Goal: Task Accomplishment & Management: Manage account settings

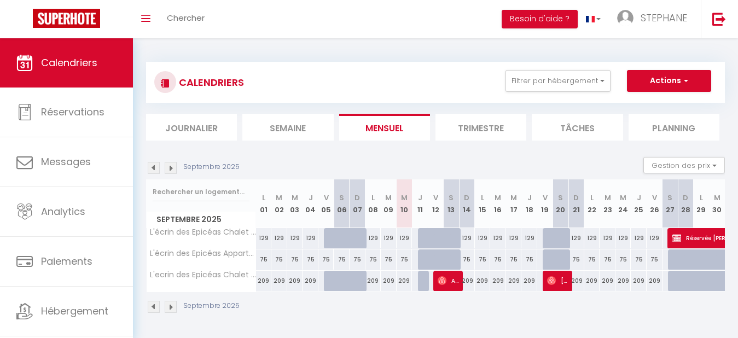
scroll to position [14, 0]
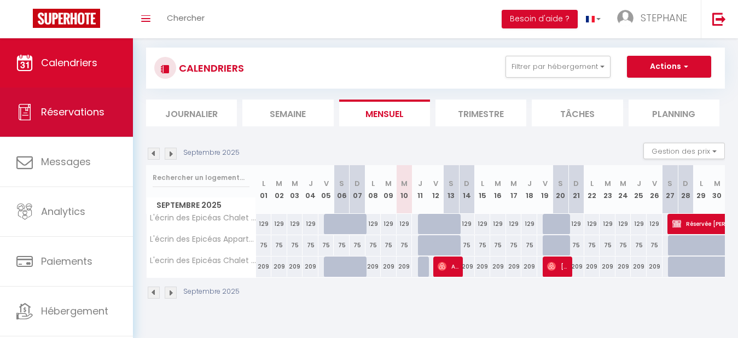
click at [50, 118] on span "Réservations" at bounding box center [72, 112] width 63 height 14
click at [59, 109] on span "Réservations" at bounding box center [72, 112] width 63 height 14
click at [699, 207] on th "L 29" at bounding box center [702, 189] width 16 height 49
click at [681, 194] on th "D 28" at bounding box center [686, 189] width 16 height 49
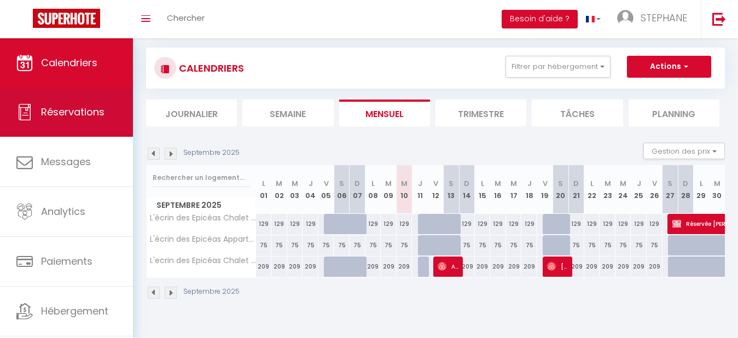
click at [681, 194] on th "D 28" at bounding box center [686, 189] width 16 height 49
click at [681, 204] on th "D 28" at bounding box center [686, 189] width 16 height 49
select select "not_cancelled"
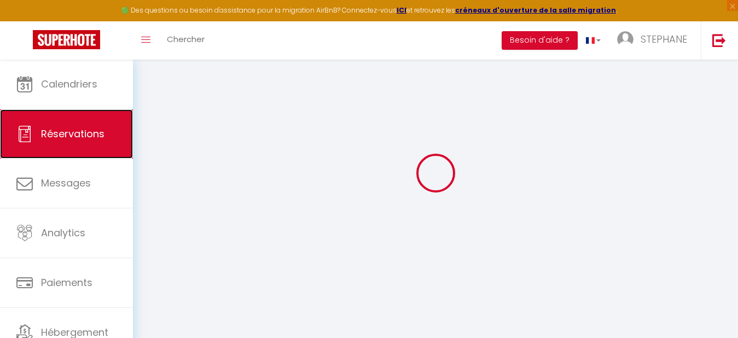
click at [62, 110] on link "Réservations" at bounding box center [66, 133] width 133 height 49
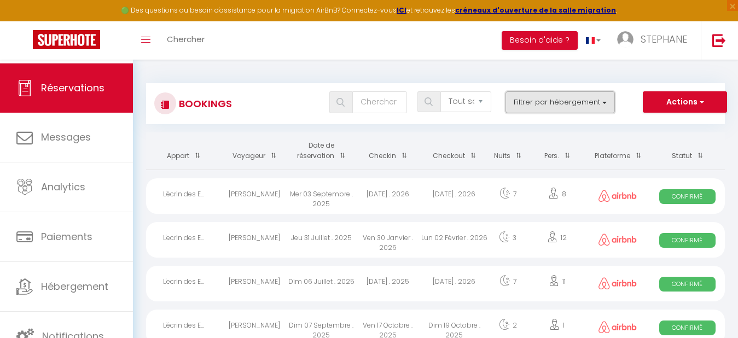
click at [559, 106] on button "Filtrer par hébergement" at bounding box center [560, 102] width 109 height 22
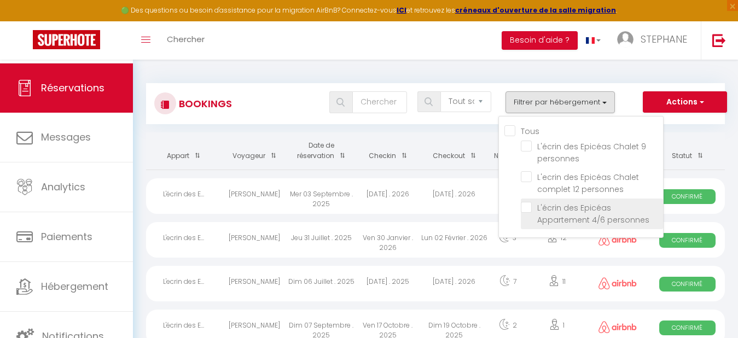
click at [527, 210] on input "L'écrin des Epicéas Appartement 4/6 personnes" at bounding box center [592, 207] width 142 height 11
checkbox input "true"
checkbox input "false"
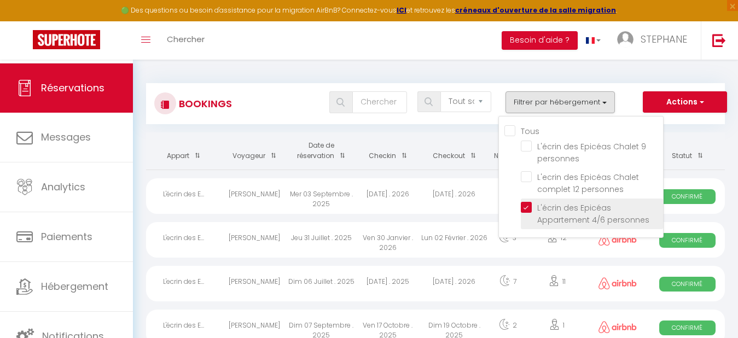
checkbox input "false"
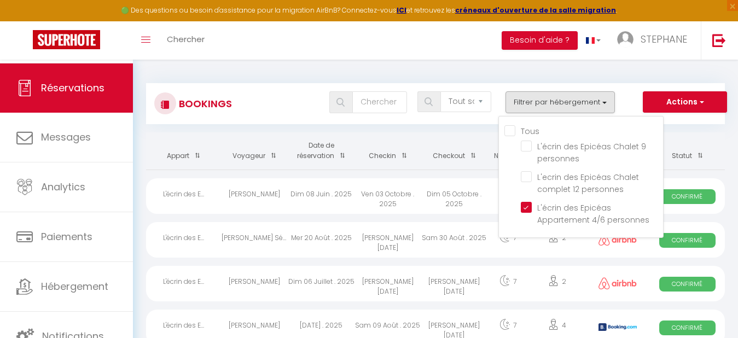
click at [282, 130] on div "Bookings Tous les statuts Annulé Confirmé Non Confirmé Tout sauf annulé No Show…" at bounding box center [435, 344] width 605 height 569
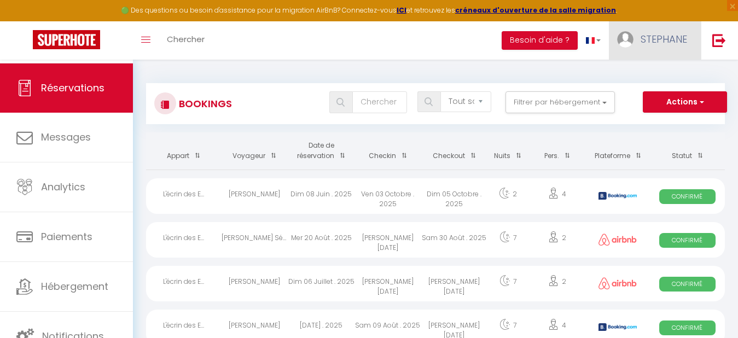
click at [649, 36] on span "STEPHANE" at bounding box center [664, 39] width 47 height 14
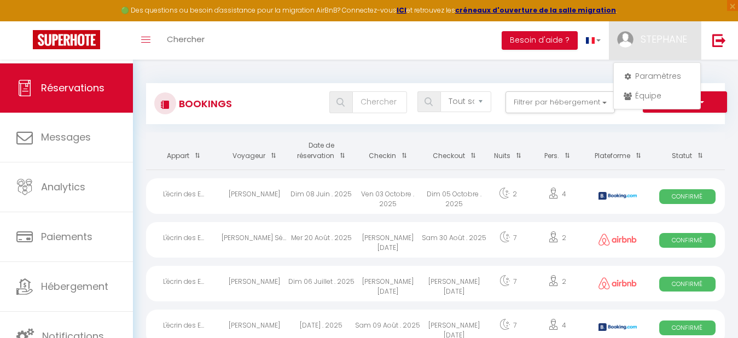
click at [407, 55] on div "Toggle menubar Chercher BUTTON Besoin d'aide ? [PERSON_NAME] Paramètres Équipe" at bounding box center [404, 40] width 651 height 38
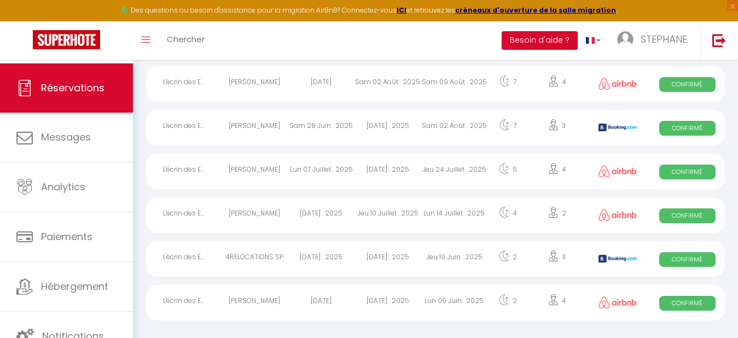
scroll to position [291, 0]
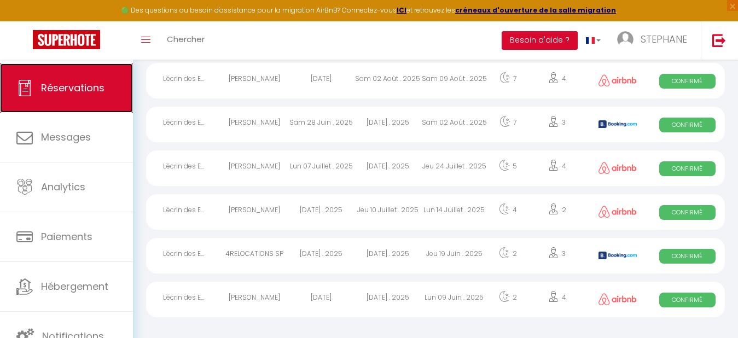
click at [91, 91] on span "Réservations" at bounding box center [72, 88] width 63 height 14
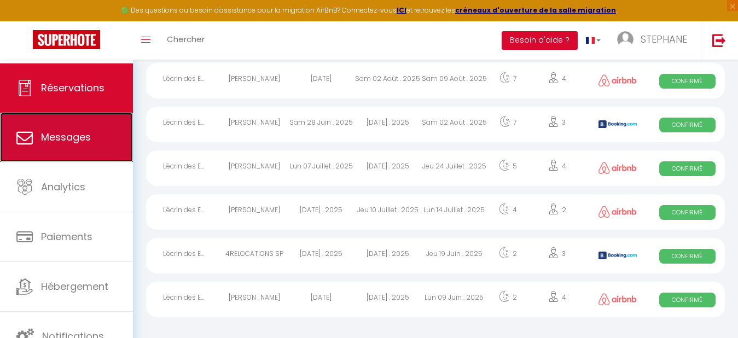
click at [63, 145] on link "Messages" at bounding box center [66, 137] width 133 height 49
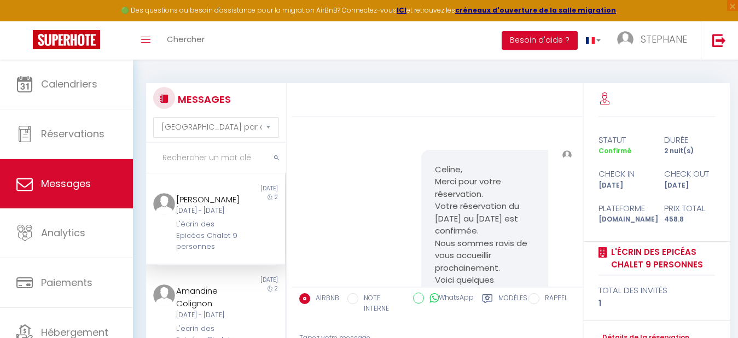
scroll to position [475, 0]
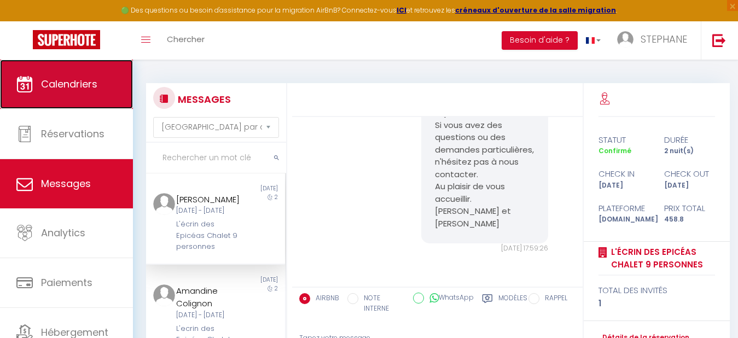
click at [61, 84] on span "Calendriers" at bounding box center [69, 84] width 56 height 14
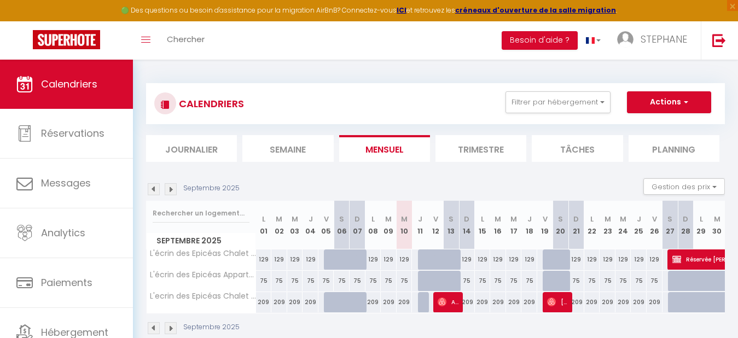
scroll to position [46, 0]
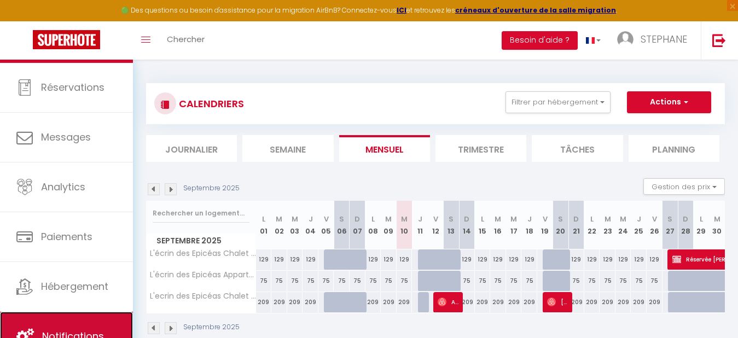
click at [71, 327] on link "Notifications" at bounding box center [66, 336] width 133 height 49
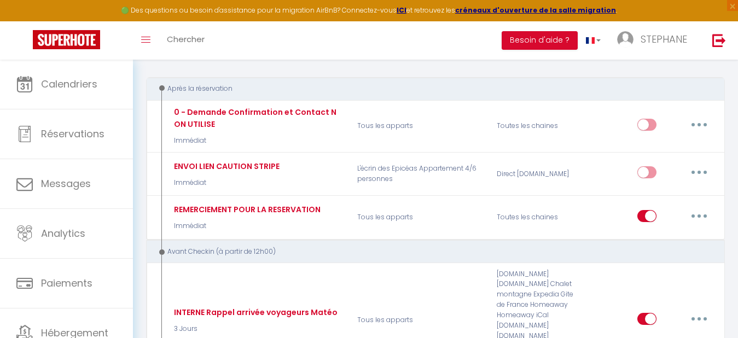
scroll to position [54, 0]
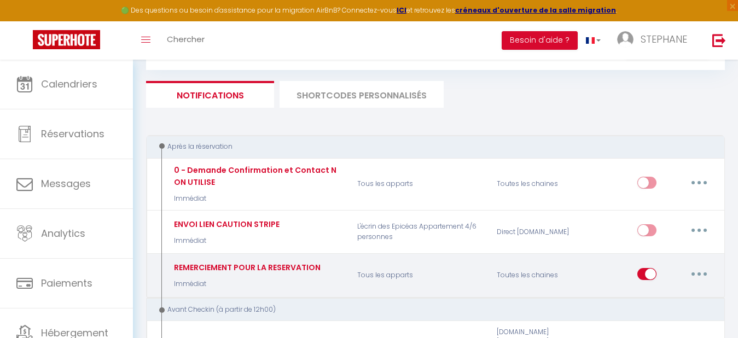
click at [698, 272] on icon "button" at bounding box center [699, 273] width 3 height 3
click at [652, 301] on link "Editer" at bounding box center [670, 298] width 81 height 19
type input "REMERCIEMENT POUR LA RESERVATION"
select select "Immédiat"
select select "if_booking_is_paid"
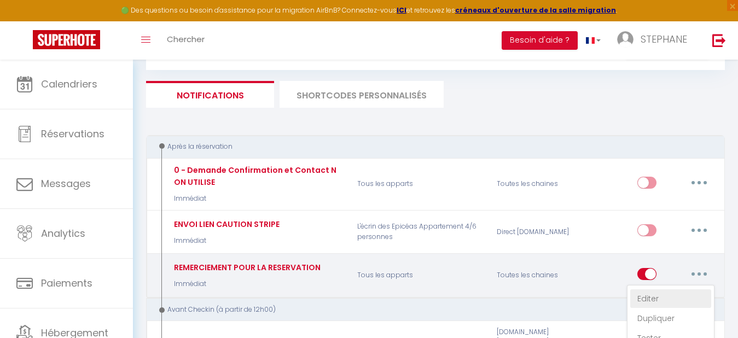
checkbox input "true"
checkbox input "false"
radio input "true"
type input "[INQUIRY:BOOK_DATE] Confirmation de la réservation [RENTAL:NAME] [RENTAL:CITY]"
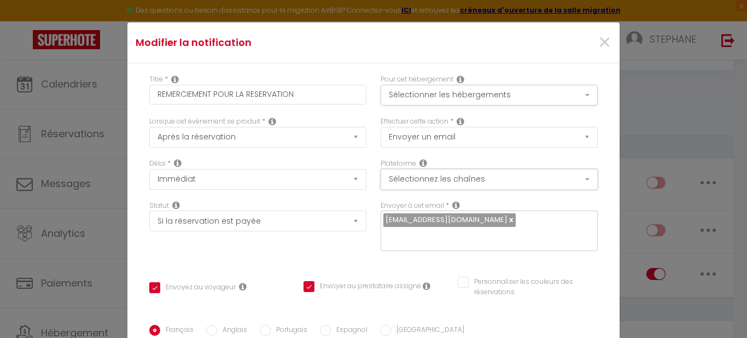
click at [578, 179] on button "Sélectionnez les chaînes" at bounding box center [489, 179] width 217 height 21
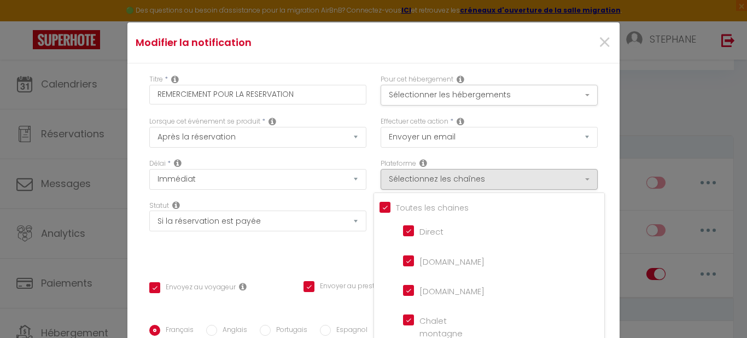
drag, startPoint x: 586, startPoint y: 300, endPoint x: 653, endPoint y: 69, distance: 240.4
click at [653, 69] on div "Modifier la notification × Titre * REMERCIEMENT POUR LA RESERVATION Pour cet hé…" at bounding box center [373, 169] width 747 height 338
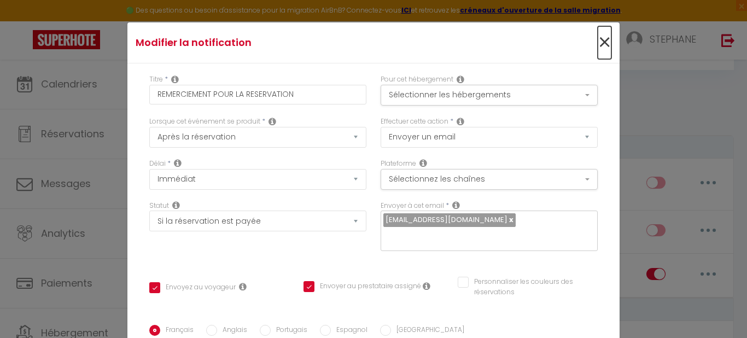
click at [598, 36] on span "×" at bounding box center [605, 42] width 14 height 33
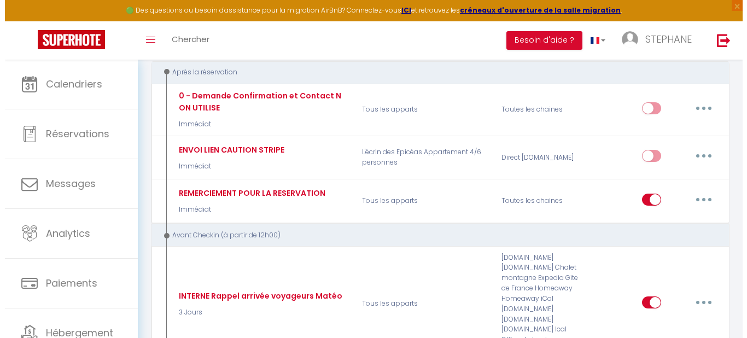
scroll to position [142, 0]
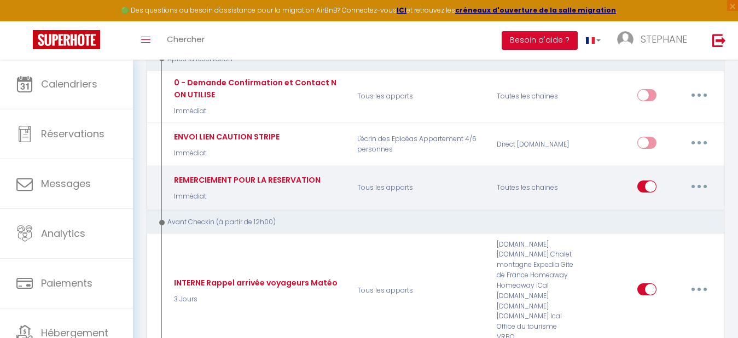
click at [697, 187] on button "button" at bounding box center [699, 187] width 31 height 18
click at [637, 209] on link "Editer" at bounding box center [670, 211] width 81 height 19
type input "REMERCIEMENT POUR LA RESERVATION"
checkbox input "true"
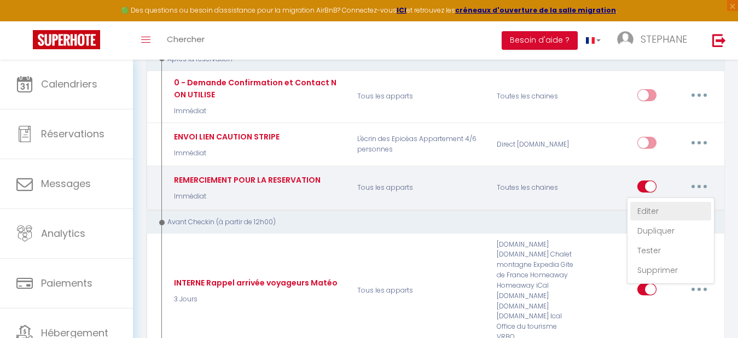
checkbox input "false"
type input "[INQUIRY:BOOK_DATE] Confirmation de la réservation [RENTAL:NAME] [RENTAL:CITY]"
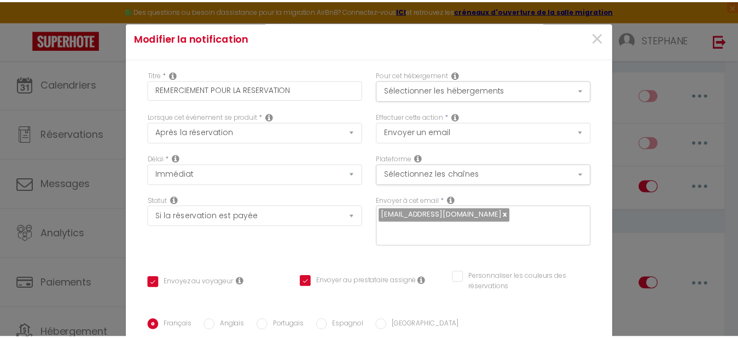
scroll to position [0, 0]
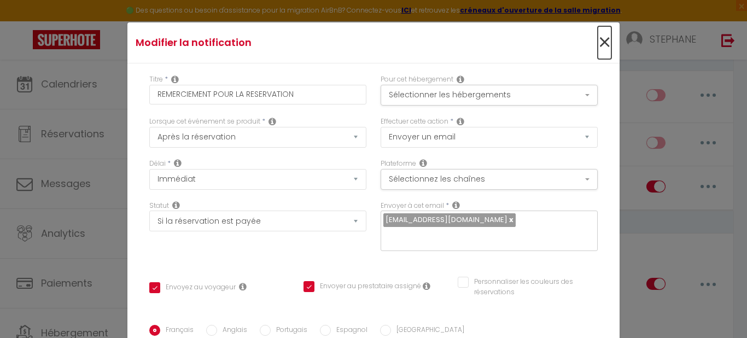
click at [598, 41] on span "×" at bounding box center [605, 42] width 14 height 33
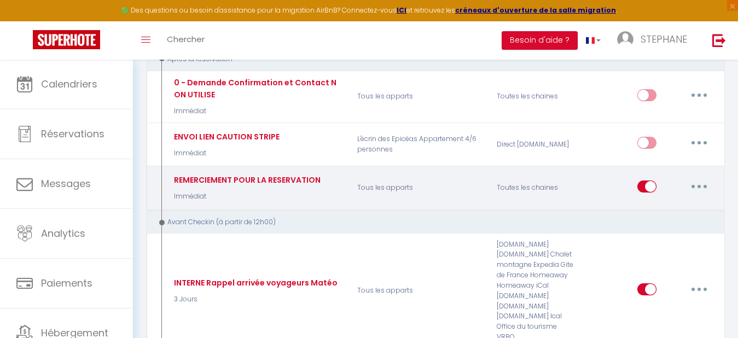
click at [698, 185] on icon "button" at bounding box center [699, 186] width 3 height 3
click at [654, 230] on link "Dupliquer" at bounding box center [670, 231] width 81 height 19
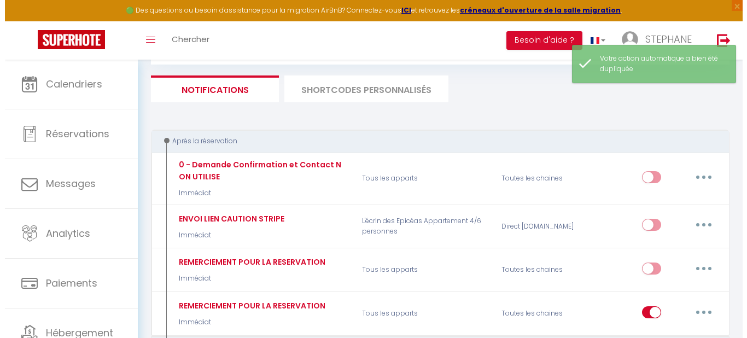
scroll to position [142, 0]
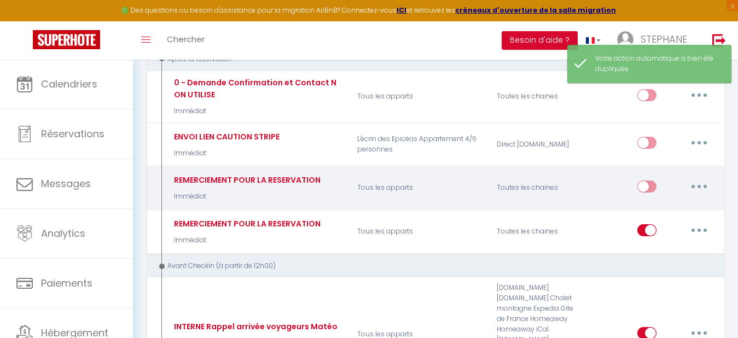
click at [697, 185] on button "button" at bounding box center [699, 187] width 31 height 18
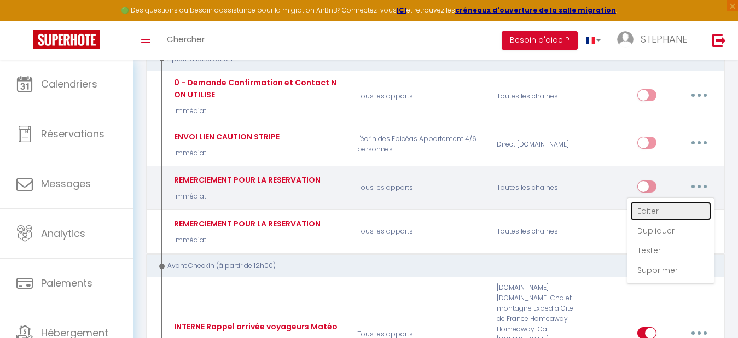
click at [640, 209] on link "Editer" at bounding box center [670, 211] width 81 height 19
type input "REMERCIEMENT POUR LA RESERVATION"
select select "Immédiat"
select select "if_booking_is_paid"
checkbox input "true"
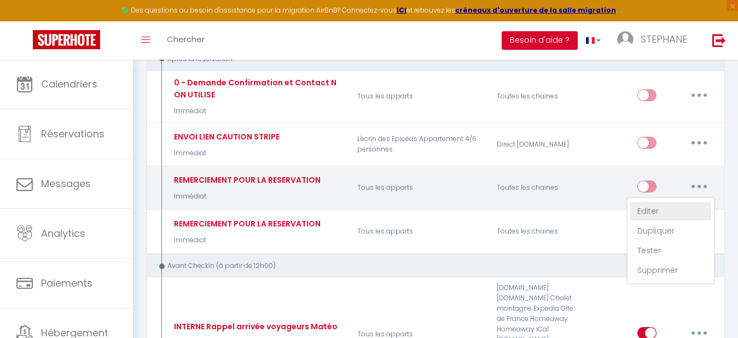
checkbox input "true"
checkbox input "false"
radio input "true"
type input "[INQUIRY:BOOK_DATE] Confirmation de la réservation [RENTAL:NAME] [RENTAL:CITY]"
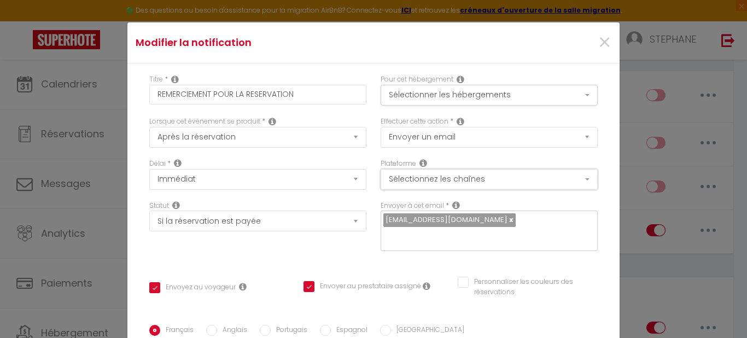
click at [572, 179] on button "Sélectionnez les chaînes" at bounding box center [489, 179] width 217 height 21
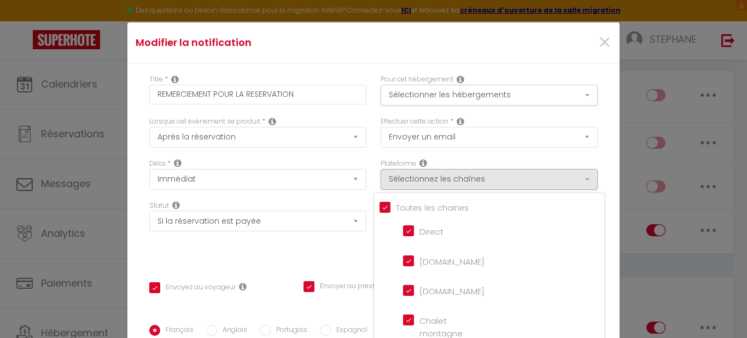
click at [599, 126] on div "Titre * REMERCIEMENT POUR LA RESERVATION Pour cet hébergement Sélectionner les …" at bounding box center [373, 325] width 492 height 524
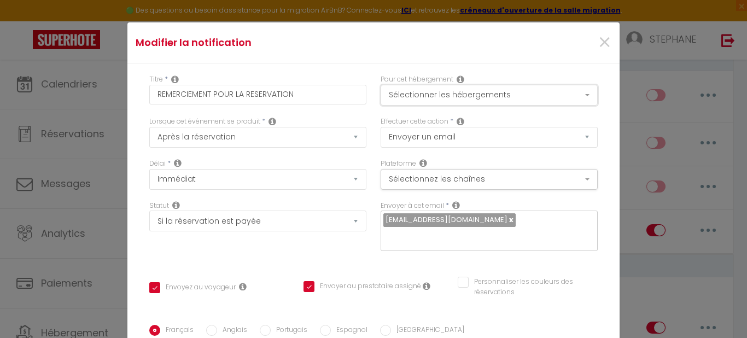
click at [573, 92] on button "Sélectionner les hébergements" at bounding box center [489, 95] width 217 height 21
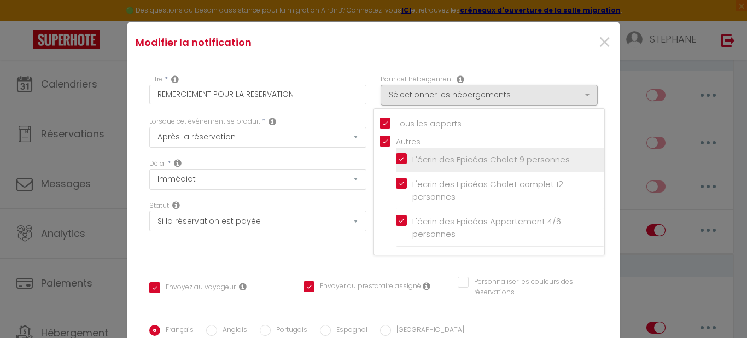
click at [396, 154] on input "L'écrin des Epicéas Chalet 9 personnes" at bounding box center [500, 159] width 208 height 11
checkbox input "false"
checkbox input "true"
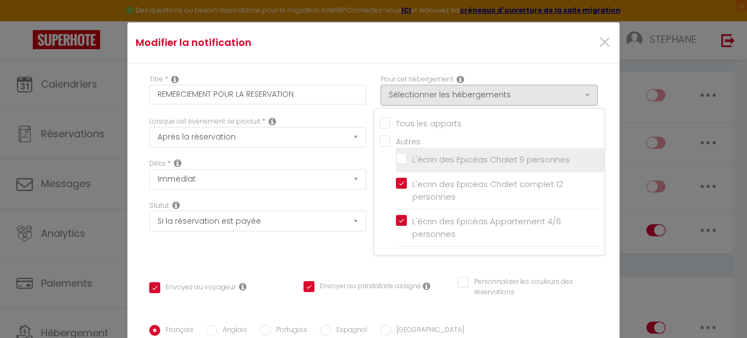
checkbox input "true"
checkbox input "false"
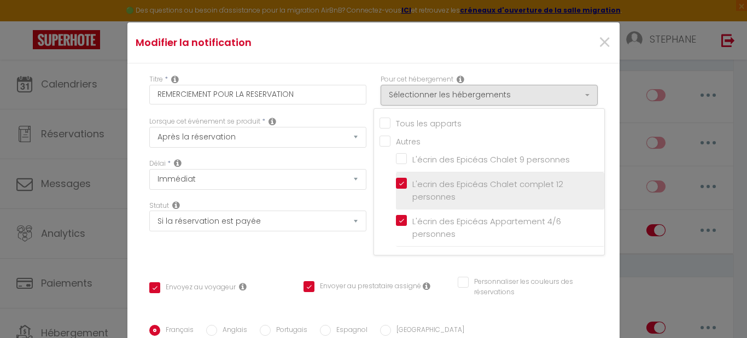
click at [407, 184] on label "L'ecrin des Epicéas Chalet complet 12 personnes" at bounding box center [502, 191] width 190 height 26
click at [396, 185] on input "L'ecrin des Epicéas Chalet complet 12 personnes" at bounding box center [500, 190] width 208 height 11
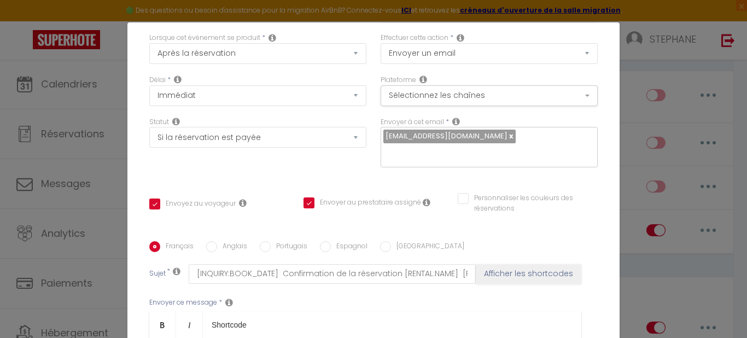
scroll to position [122, 0]
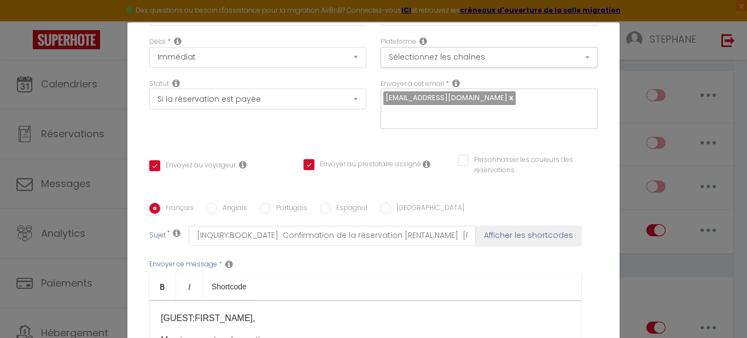
click at [304, 166] on input "Envoyer au prestataire assigné" at bounding box center [363, 164] width 118 height 11
checkbox input "false"
checkbox input "true"
checkbox input "false"
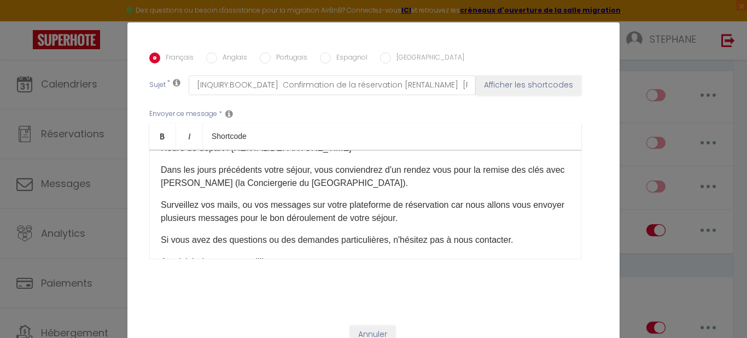
scroll to position [175, 0]
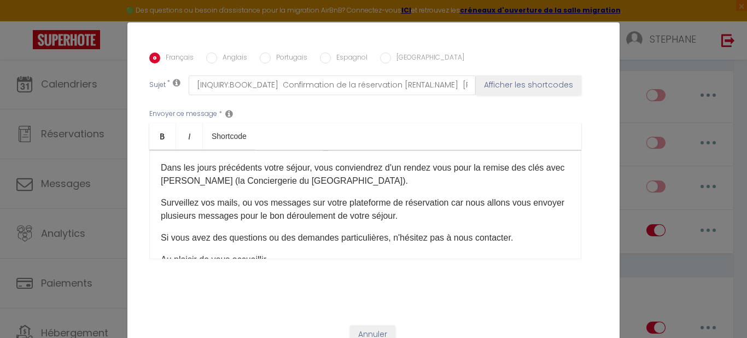
click at [154, 170] on div "[GUEST:FIRST_NAME], Merci pour votre réservation. Votre réservation du [BOOKING…" at bounding box center [365, 204] width 432 height 109
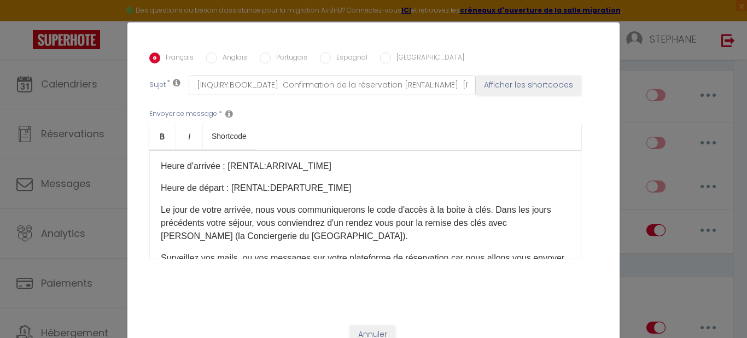
scroll to position [138, 0]
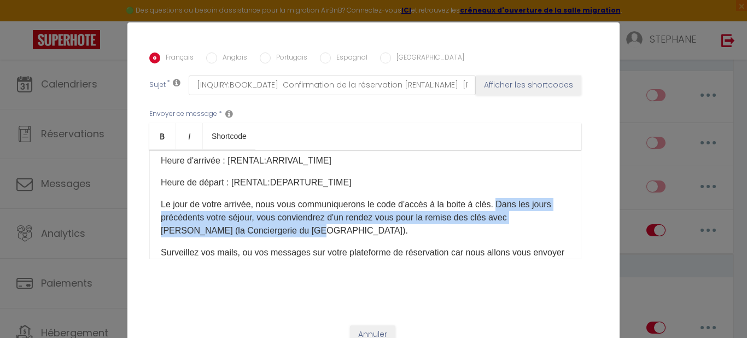
drag, startPoint x: 316, startPoint y: 232, endPoint x: 496, endPoint y: 198, distance: 183.2
click at [496, 198] on p "Le jour de votre arrivée, nous vous communiquerons le code d'accès à la boite à…" at bounding box center [365, 217] width 409 height 39
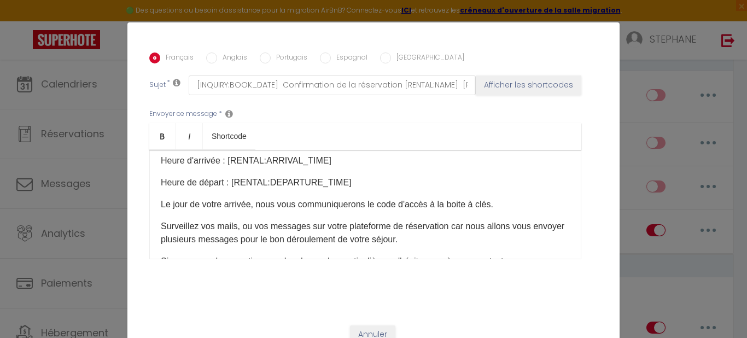
click at [359, 189] on div "[GUEST:FIRST_NAME], Merci pour votre réservation. Votre réservation du [BOOKING…" at bounding box center [365, 204] width 432 height 109
drag, startPoint x: 563, startPoint y: 150, endPoint x: 539, endPoint y: 164, distance: 26.9
click at [539, 164] on p "Heure d'arrivée : [RENTAL:ARRIVAL_TIME]" at bounding box center [365, 160] width 409 height 13
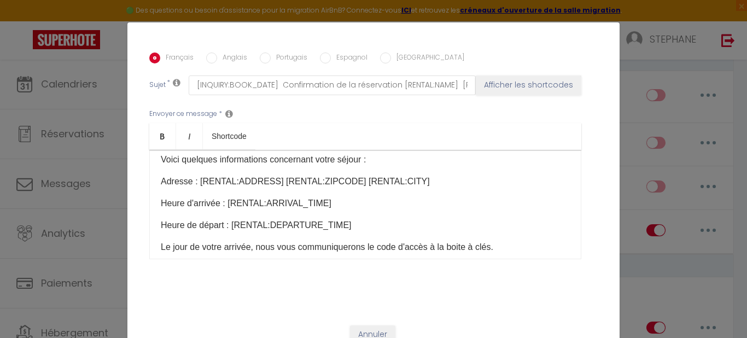
scroll to position [109, 0]
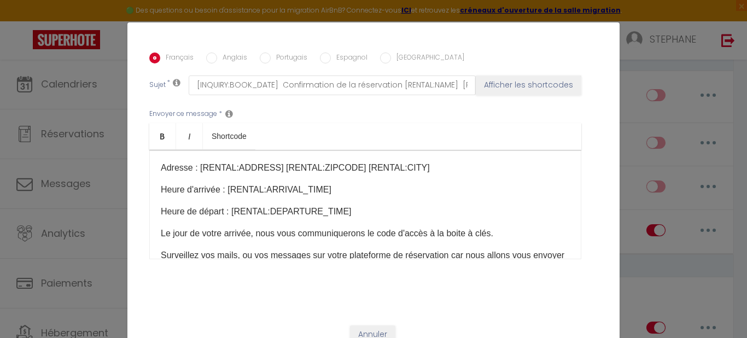
click at [172, 224] on div "[GUEST:FIRST_NAME], Merci pour votre réservation. Votre réservation du [BOOKING…" at bounding box center [365, 204] width 432 height 109
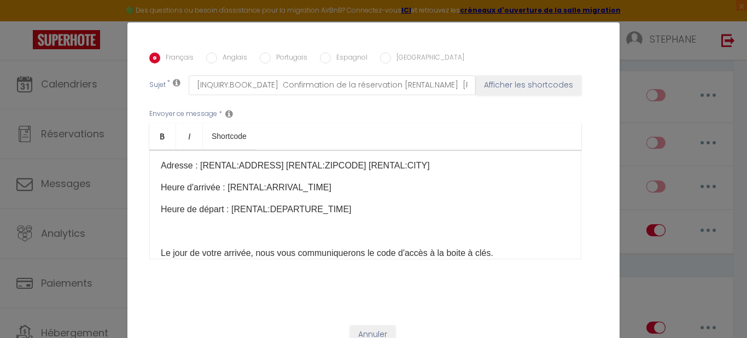
scroll to position [134, 0]
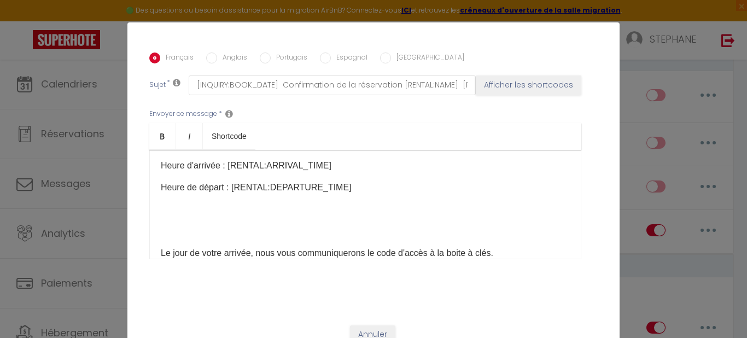
click at [166, 218] on div "[GUEST:FIRST_NAME], Merci pour votre réservation. Votre réservation du [BOOKING…" at bounding box center [365, 204] width 432 height 109
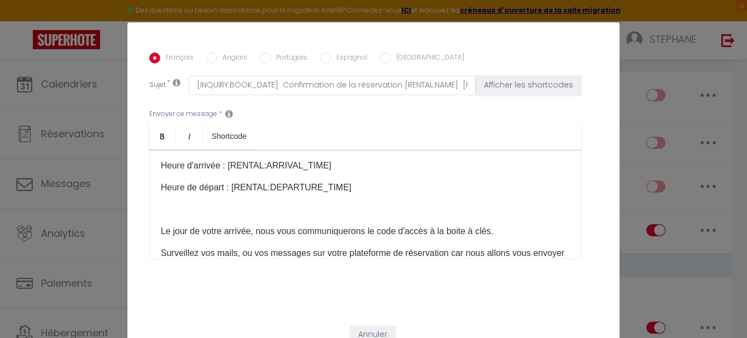
click at [161, 208] on p at bounding box center [365, 209] width 409 height 13
click at [374, 210] on p "LA VEILLE de votre arrivée, un lien de caution vous sera envoyé" at bounding box center [365, 209] width 409 height 13
click at [443, 207] on p "LA VEILLE de votre arrivée, un lien de caution à valider vous sera envoyé" at bounding box center [365, 209] width 409 height 13
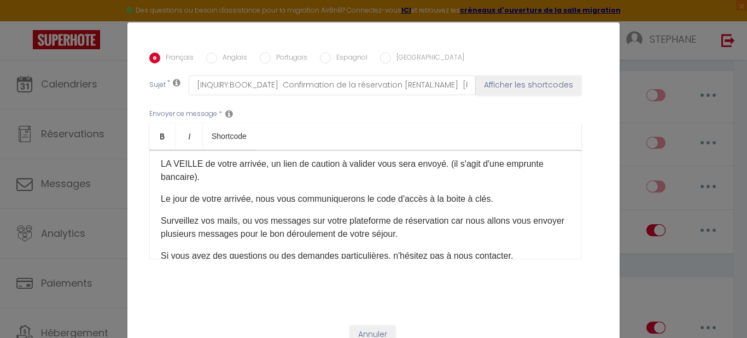
scroll to position [195, 0]
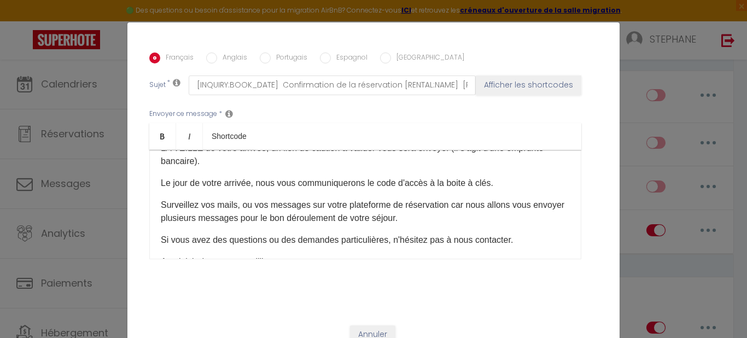
click at [185, 182] on p "Le jour de votre arrivée, nous vous communiquerons le code d'accès à la boite à…" at bounding box center [365, 183] width 409 height 13
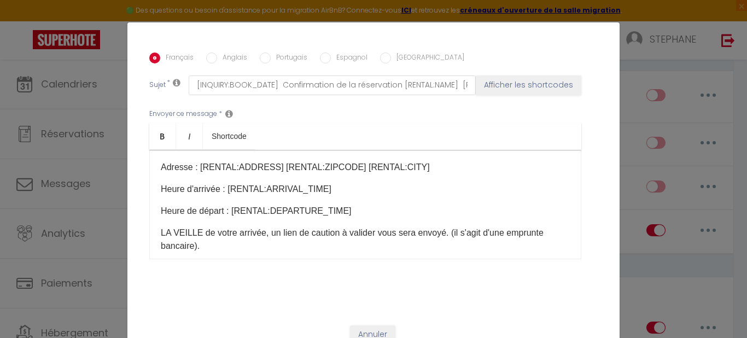
scroll to position [107, 0]
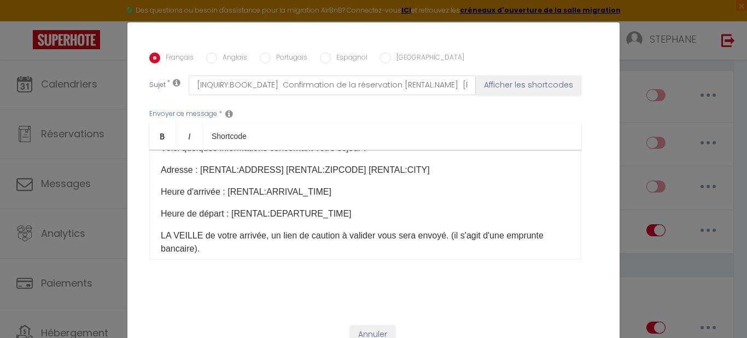
click at [190, 247] on p "LA VEILLE de votre arrivée, un lien de caution à valider vous sera envoyé. (il …" at bounding box center [365, 242] width 409 height 26
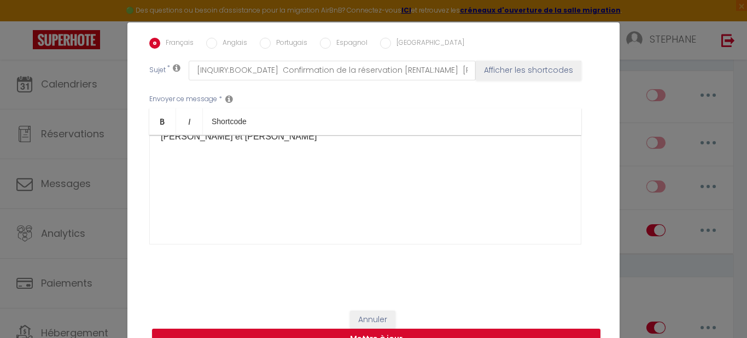
scroll to position [0, 0]
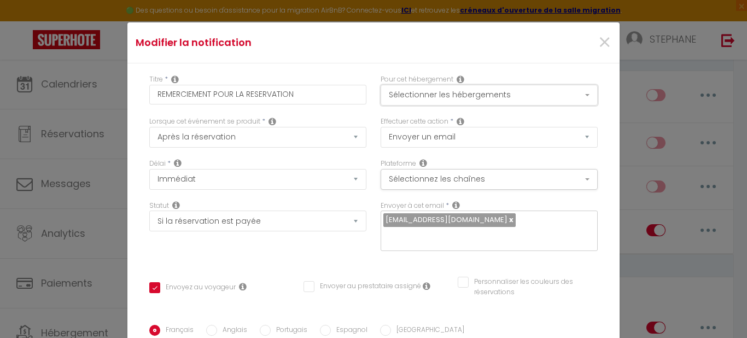
click at [572, 92] on button "Sélectionner les hébergements" at bounding box center [489, 95] width 217 height 21
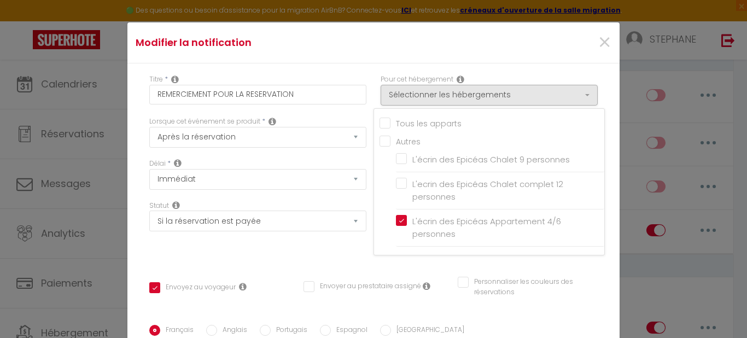
click at [343, 63] on div "Titre * REMERCIEMENT POUR LA RESERVATION Pour cet hébergement Sélectionner les …" at bounding box center [373, 325] width 492 height 524
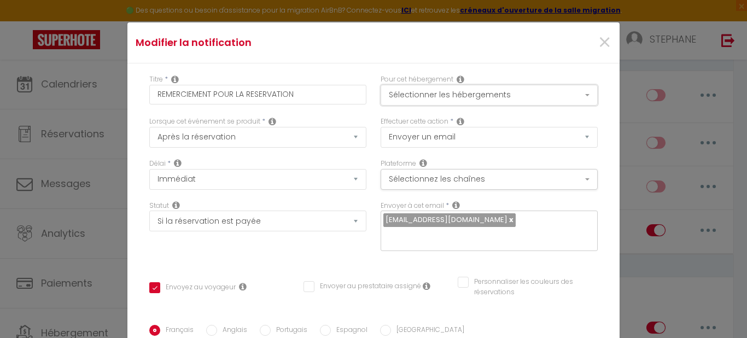
click at [447, 97] on button "Sélectionner les hébergements" at bounding box center [489, 95] width 217 height 21
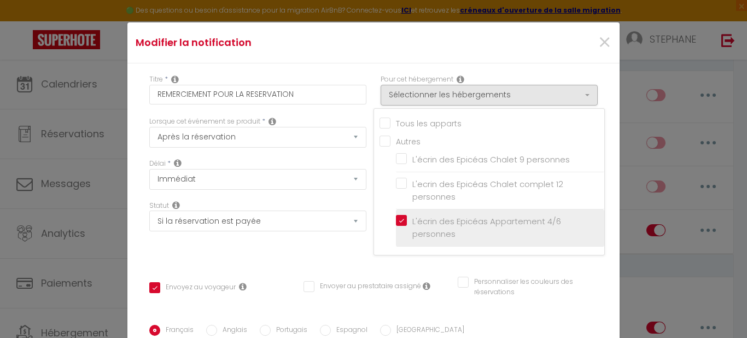
click at [407, 219] on label "L'écrin des Epicéas Appartement 4/6 personnes" at bounding box center [502, 228] width 190 height 26
click at [396, 222] on input "L'écrin des Epicéas Appartement 4/6 personnes" at bounding box center [500, 227] width 208 height 11
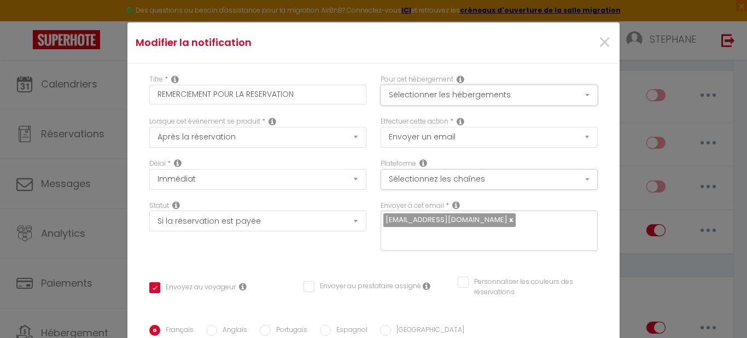
click at [402, 98] on button "Sélectionner les hébergements" at bounding box center [489, 95] width 217 height 21
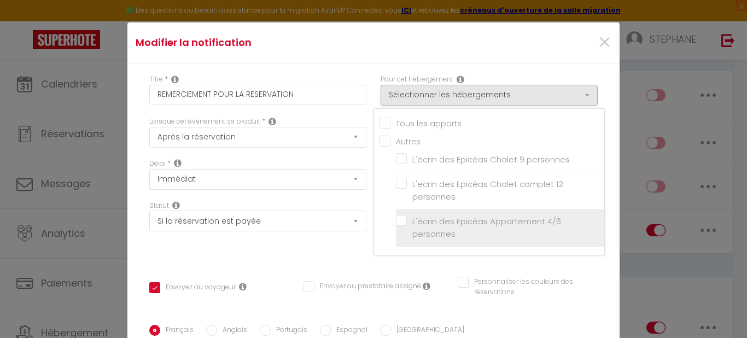
click at [407, 220] on label "L'écrin des Epicéas Appartement 4/6 personnes" at bounding box center [502, 228] width 190 height 26
click at [396, 222] on input "L'écrin des Epicéas Appartement 4/6 personnes" at bounding box center [500, 227] width 208 height 11
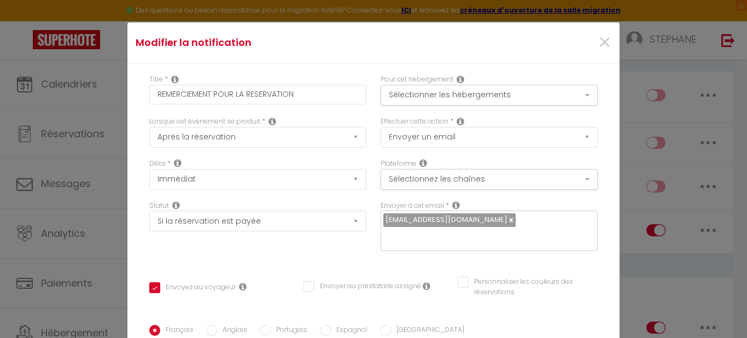
click at [457, 79] on icon at bounding box center [461, 79] width 8 height 9
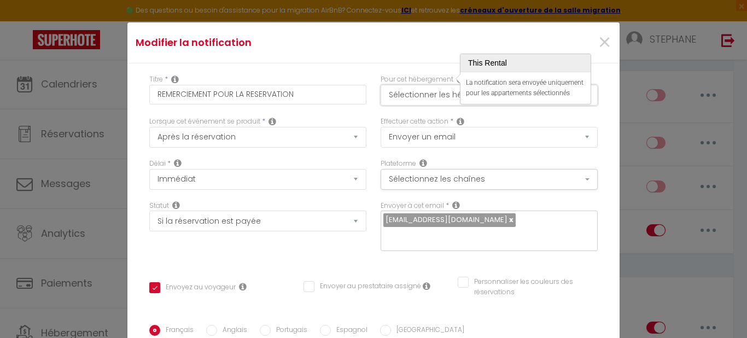
click at [425, 99] on button "Sélectionner les hébergements" at bounding box center [489, 95] width 217 height 21
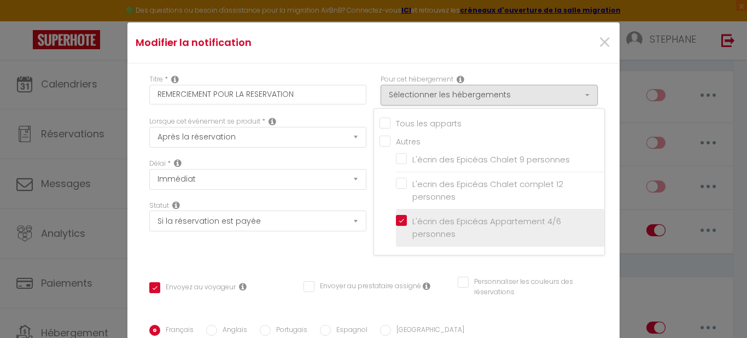
click at [485, 227] on input "L'écrin des Epicéas Appartement 4/6 personnes" at bounding box center [500, 227] width 208 height 11
checkbox input "false"
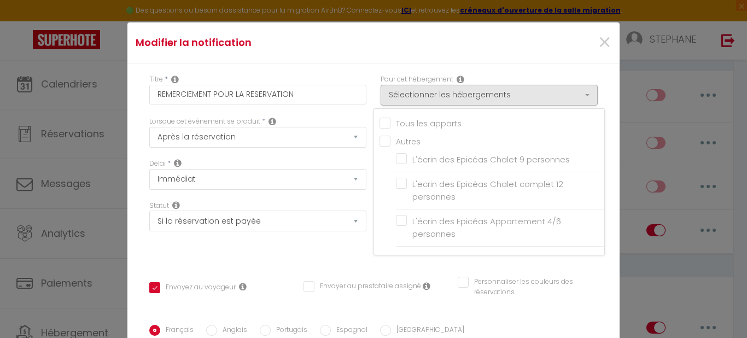
click at [380, 141] on input "Autres" at bounding box center [492, 140] width 225 height 11
checkbox input "true"
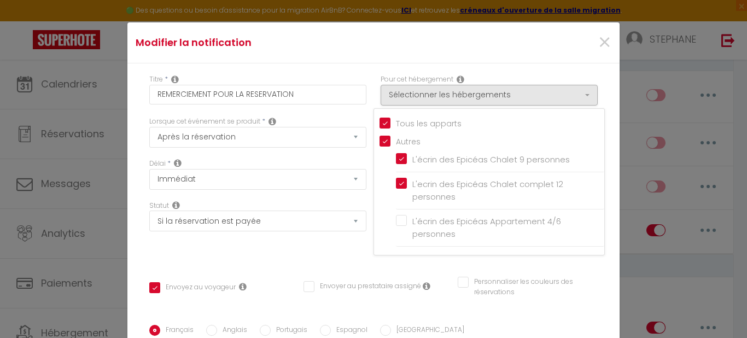
checkbox input "true"
checkbox input "false"
click at [380, 141] on input "Autres" at bounding box center [492, 140] width 225 height 11
checkbox input "false"
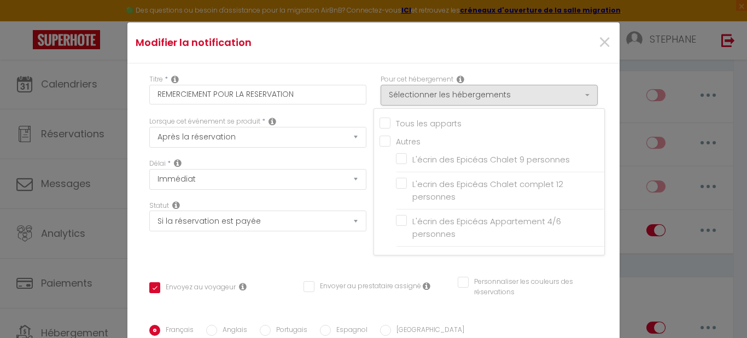
checkbox input "false"
checkbox input "true"
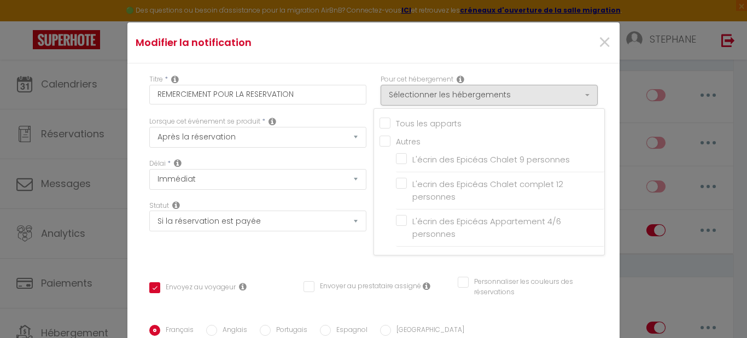
checkbox input "false"
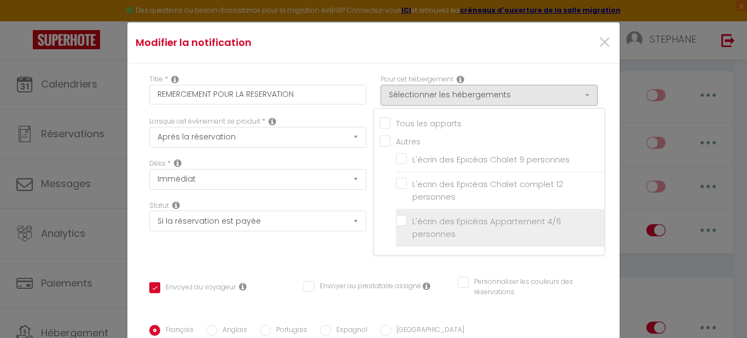
click at [407, 215] on label "L'écrin des Epicéas Appartement 4/6 personnes" at bounding box center [502, 228] width 190 height 26
click at [396, 222] on input "L'écrin des Epicéas Appartement 4/6 personnes" at bounding box center [500, 227] width 208 height 11
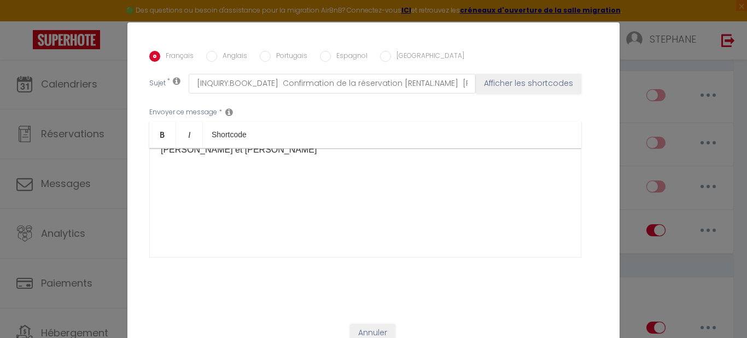
scroll to position [287, 0]
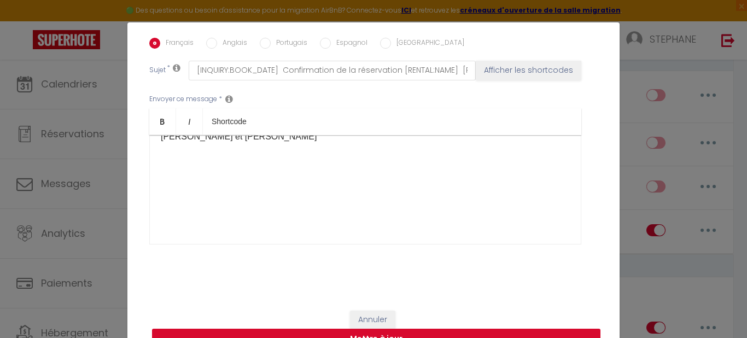
click at [430, 332] on button "Mettre à jour" at bounding box center [376, 339] width 449 height 21
checkbox input "true"
checkbox input "false"
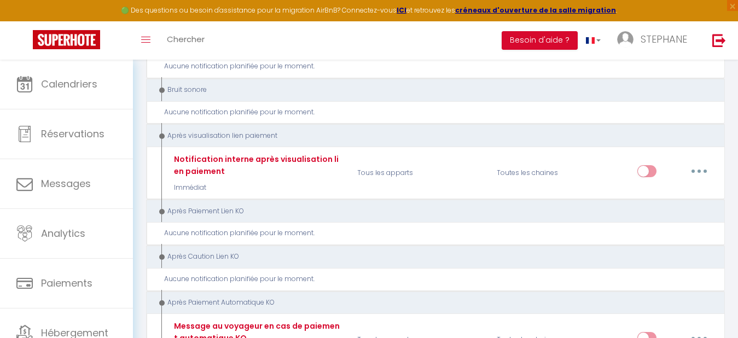
scroll to position [1036, 0]
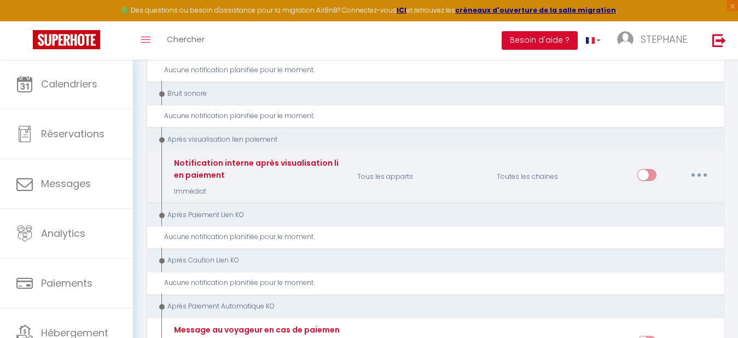
click at [698, 173] on icon "button" at bounding box center [699, 174] width 3 height 3
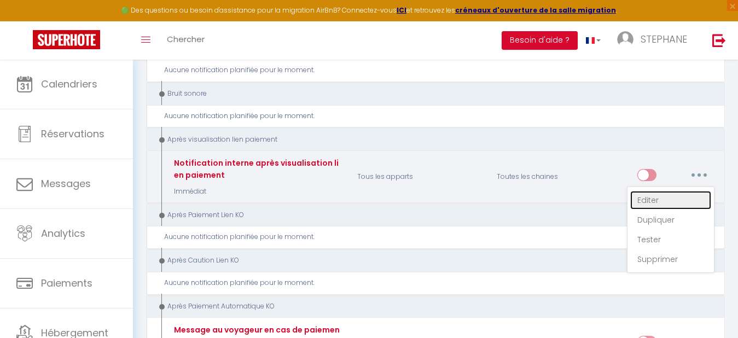
click at [672, 194] on link "Editer" at bounding box center [670, 200] width 81 height 19
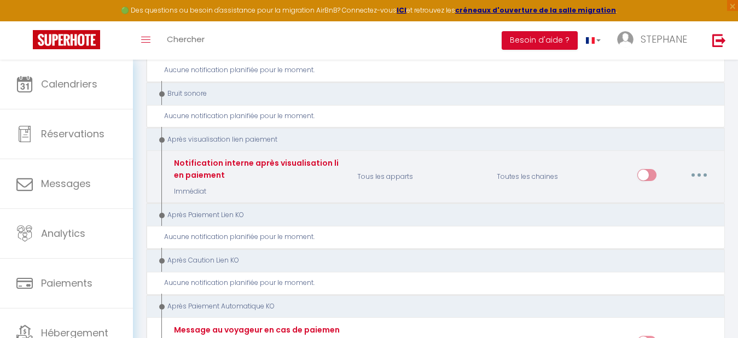
type input "Notification interne après visualisation lien paiement"
select select "9"
select select "Immédiat"
select select
checkbox input "false"
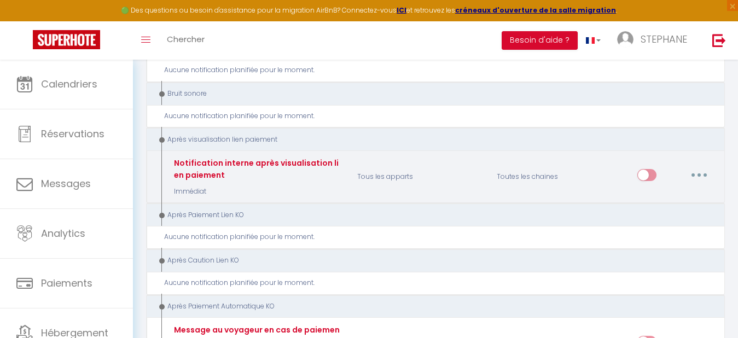
checkbox input "false"
radio input "true"
type input "Email après visualisation lien paiement - [RENTAL:NAME] - [GUEST:NAME] - [BOOKI…"
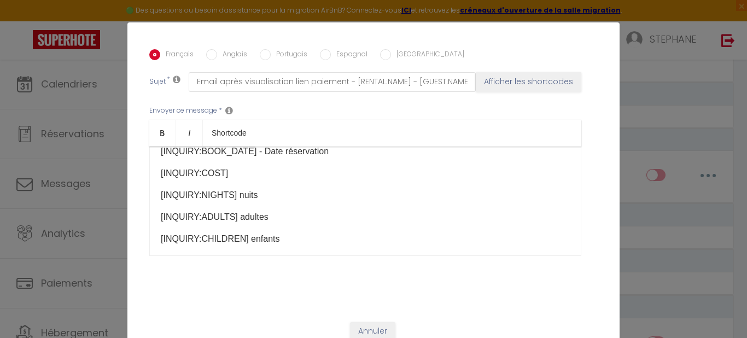
scroll to position [178, 0]
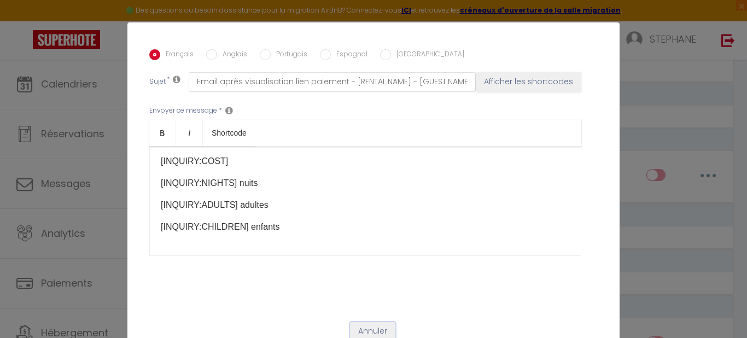
click at [362, 326] on button "Annuler" at bounding box center [372, 331] width 45 height 19
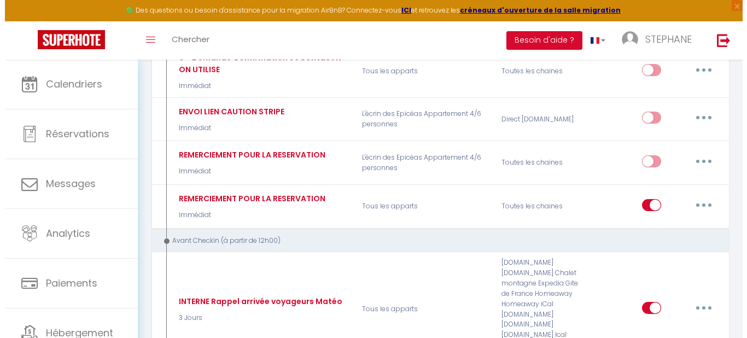
scroll to position [139, 0]
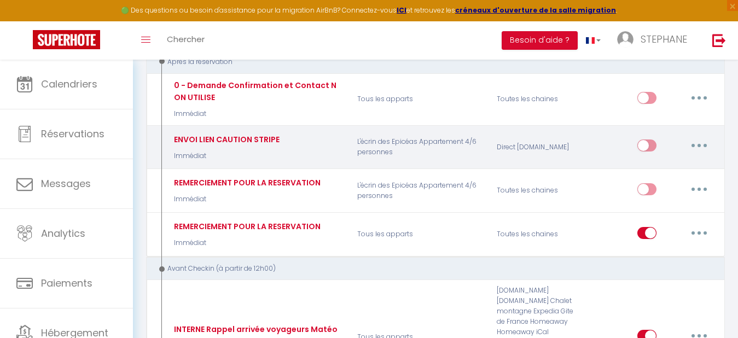
click at [697, 145] on button "button" at bounding box center [699, 146] width 31 height 18
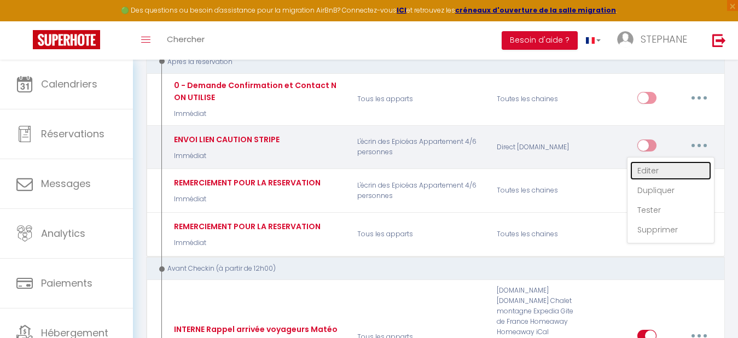
click at [658, 169] on link "Editer" at bounding box center [670, 170] width 81 height 19
type input "ENVOI LIEN CAUTION STRIPE"
select select "1"
checkbox input "true"
checkbox input "false"
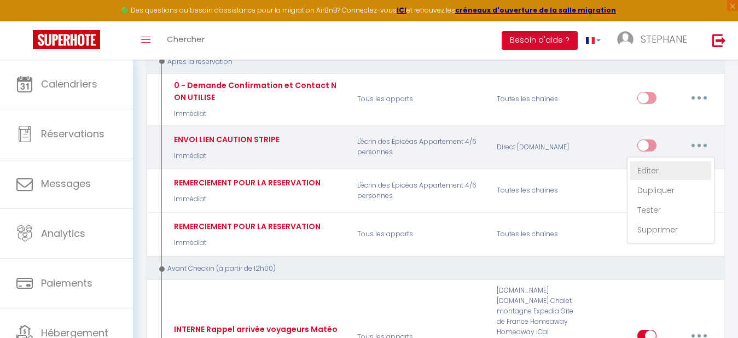
checkbox input "false"
type input "LIEN DE CAUTION - [RENTAL:NAME]"
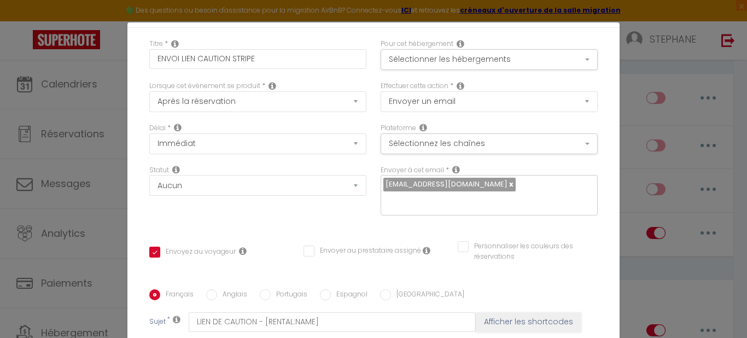
scroll to position [33, 0]
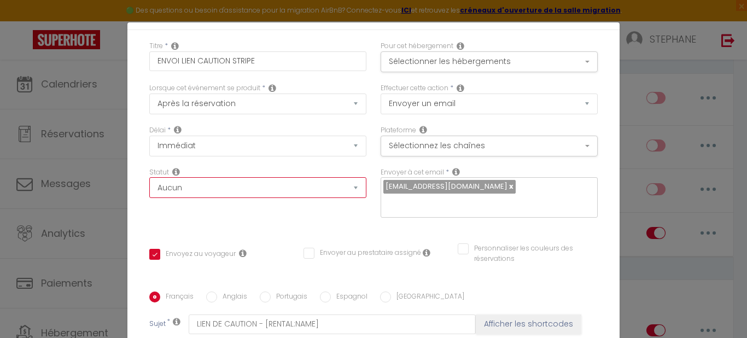
click at [347, 190] on select "Aucun Si la réservation est payée Si réservation non payée Si la caution a été …" at bounding box center [257, 187] width 217 height 21
click at [361, 212] on div "Statut Aucun Si la réservation est payée Si réservation non payée Si la caution…" at bounding box center [257, 198] width 231 height 62
click at [346, 187] on select "Aucun Si la réservation est payée Si réservation non payée Si la caution a été …" at bounding box center [257, 187] width 217 height 21
click at [398, 229] on div "Titre * ENVOI LIEN CAUTION STRIPE Pour cet hébergement Sélectionner les héberge…" at bounding box center [373, 292] width 492 height 524
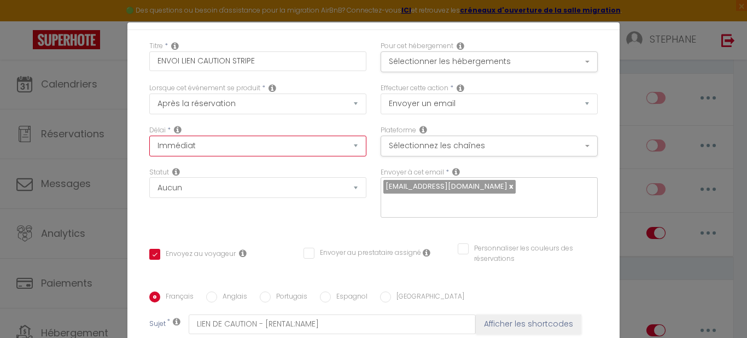
click at [347, 144] on select "Immédiat + 10 Minutes + 1 Heure + 2 Heures + 3 Heures + 4 Heures + 5 Heures + 6…" at bounding box center [257, 146] width 217 height 21
click at [599, 230] on div "Titre * ENVOI LIEN CAUTION STRIPE Pour cet hébergement Sélectionner les héberge…" at bounding box center [373, 292] width 492 height 524
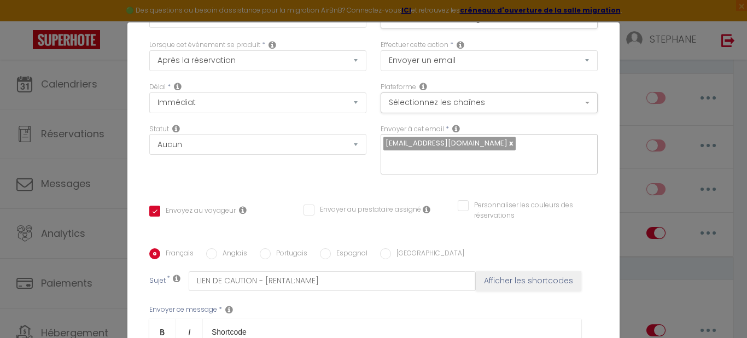
scroll to position [62, 0]
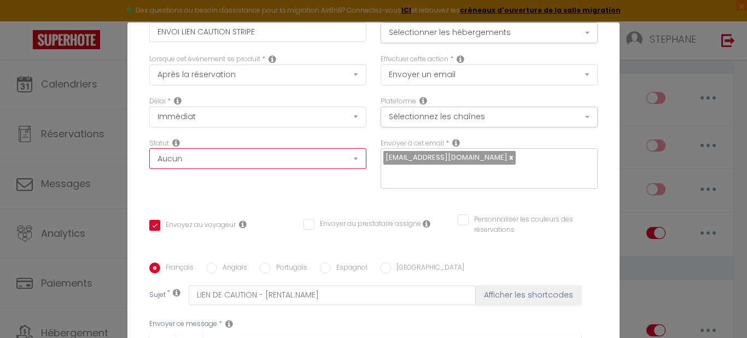
click at [347, 154] on select "Aucun Si la réservation est payée Si réservation non payée Si la caution a été …" at bounding box center [257, 158] width 217 height 21
select select "if_deposit_is_paid"
click at [149, 148] on select "Aucun Si la réservation est payée Si réservation non payée Si la caution a été …" at bounding box center [257, 158] width 217 height 21
checkbox input "true"
checkbox input "false"
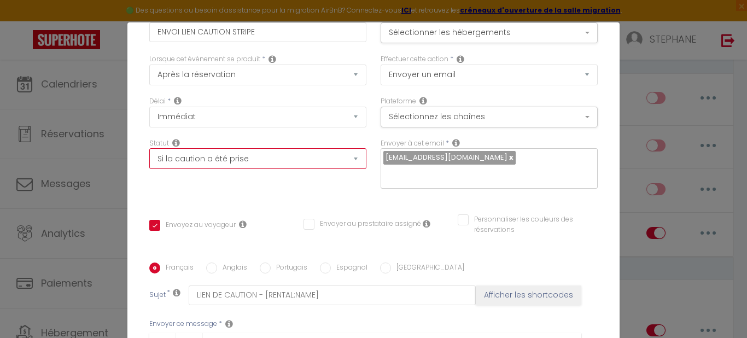
checkbox input "false"
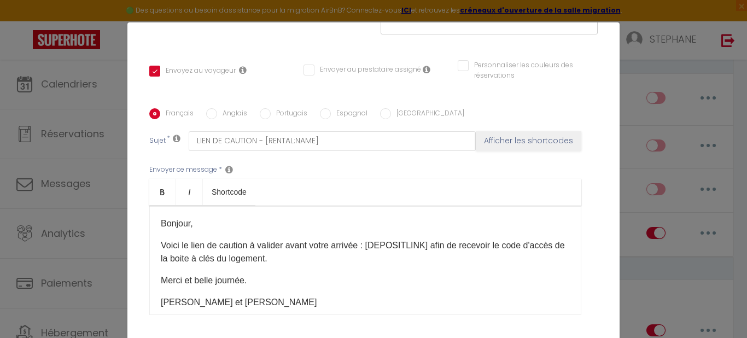
scroll to position [287, 0]
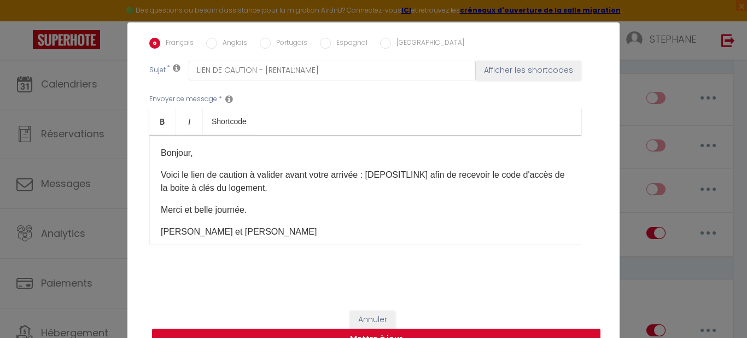
click at [360, 333] on button "Mettre à jour" at bounding box center [376, 339] width 449 height 21
checkbox input "true"
checkbox input "false"
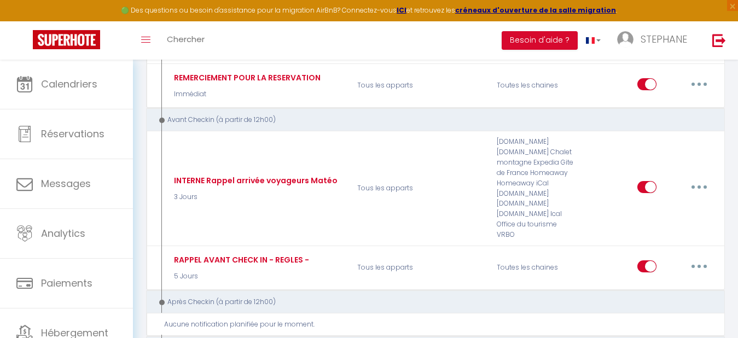
scroll to position [318, 0]
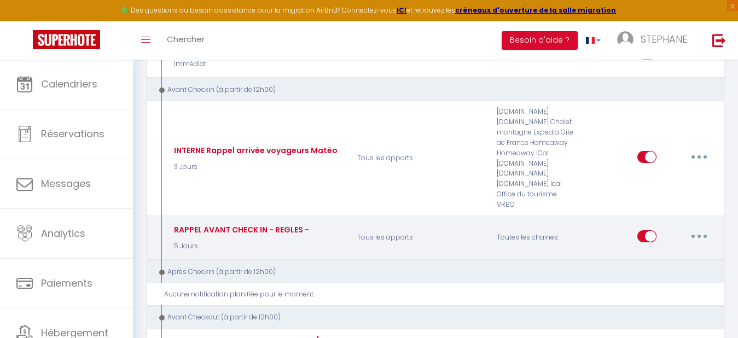
click at [698, 235] on icon "button" at bounding box center [699, 236] width 3 height 3
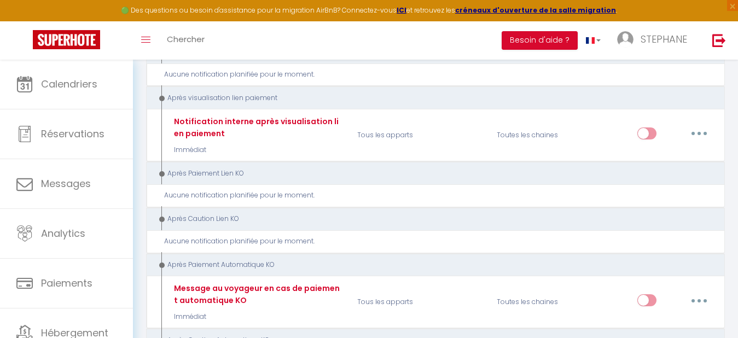
scroll to position [1082, 0]
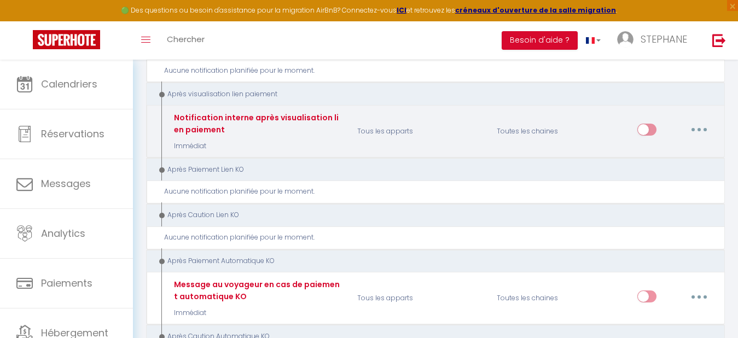
click at [698, 128] on icon "button" at bounding box center [699, 129] width 3 height 3
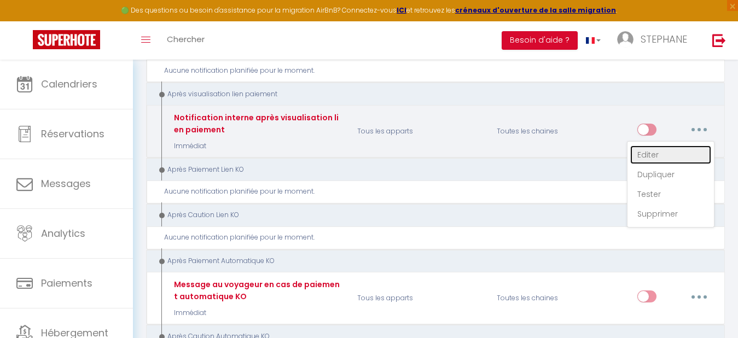
click at [658, 146] on link "Editer" at bounding box center [670, 155] width 81 height 19
type input "Notification interne après visualisation lien paiement"
select select "9"
select select "Immédiat"
select select
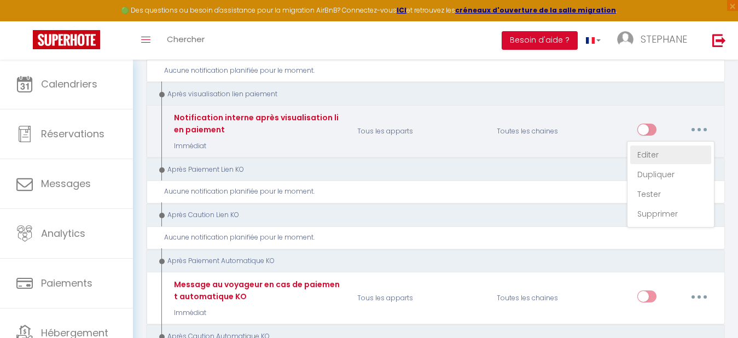
checkbox input "false"
radio input "true"
type input "Email après visualisation lien paiement - [RENTAL:NAME] - [GUEST:NAME] - [BOOKI…"
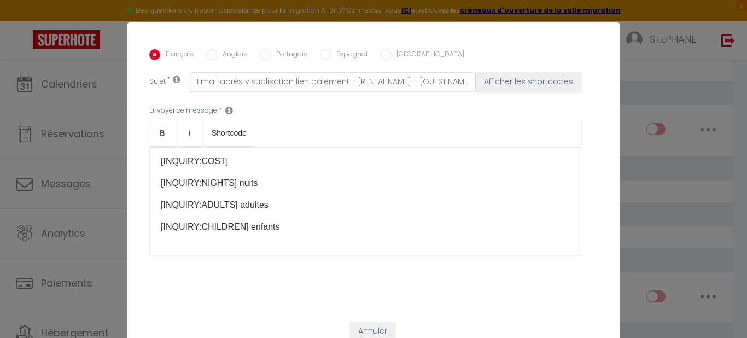
scroll to position [0, 0]
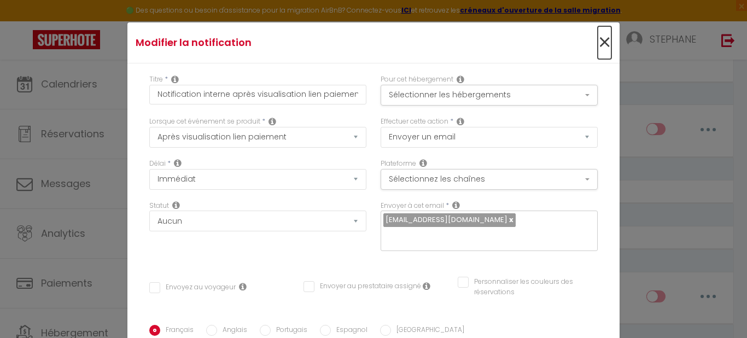
click at [598, 38] on span "×" at bounding box center [605, 42] width 14 height 33
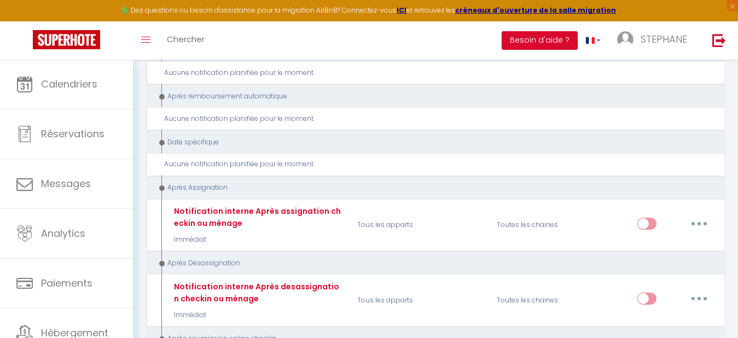
scroll to position [1670, 0]
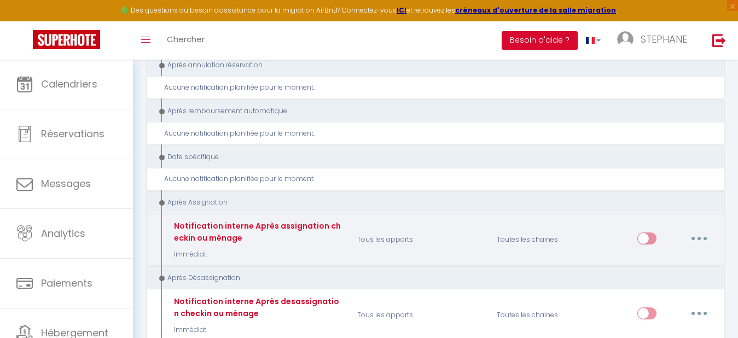
click at [698, 237] on icon "button" at bounding box center [699, 238] width 3 height 3
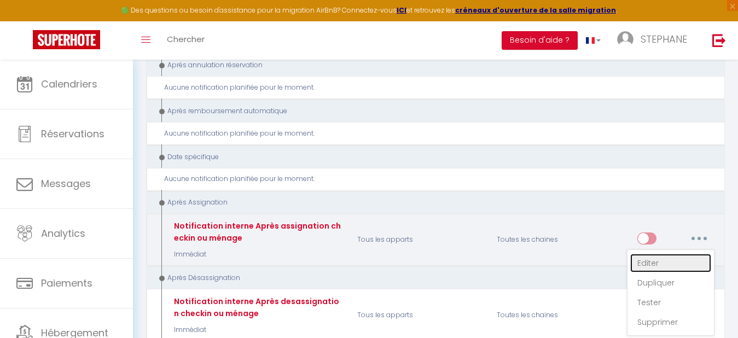
click at [660, 254] on link "Editer" at bounding box center [670, 263] width 81 height 19
type input "Notification interne Après assignation checkin ou ménage"
select select "21"
checkbox input "false"
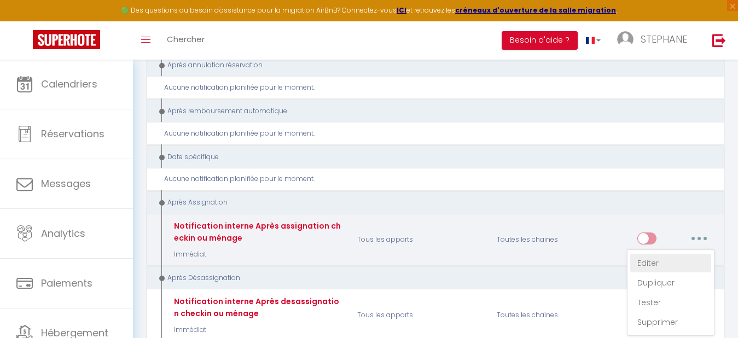
checkbox input "false"
type input "Notification Après assignation checkin ou ménage - [RENTAL:NAME] - [GUEST:NAME]…"
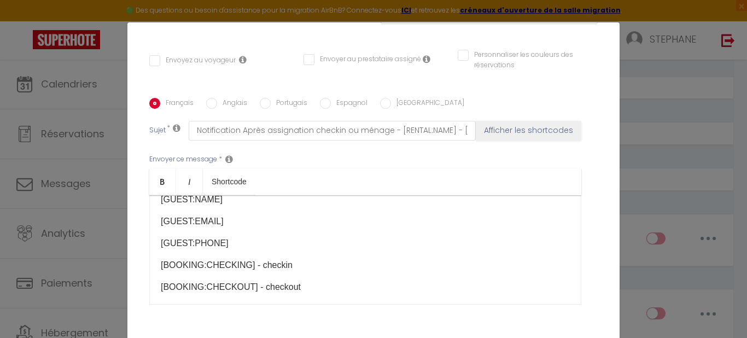
scroll to position [0, 0]
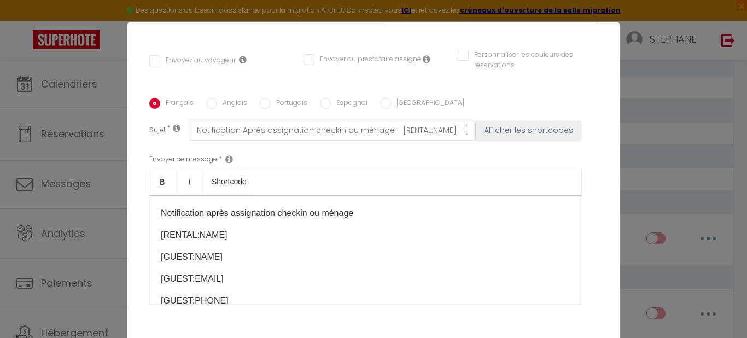
click at [665, 76] on div "Modifier la notification × Titre * Notification interne Après assignation check…" at bounding box center [373, 169] width 747 height 338
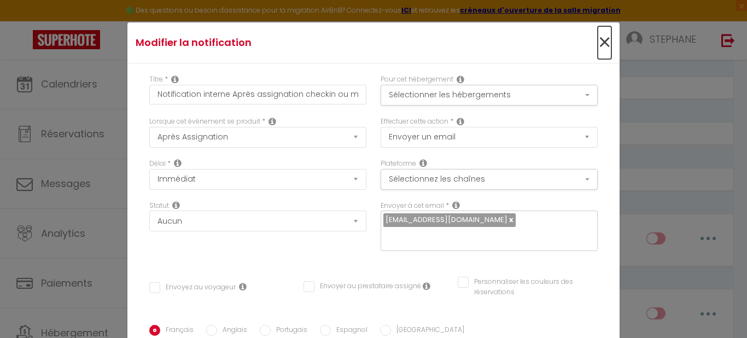
click at [598, 40] on span "×" at bounding box center [605, 42] width 14 height 33
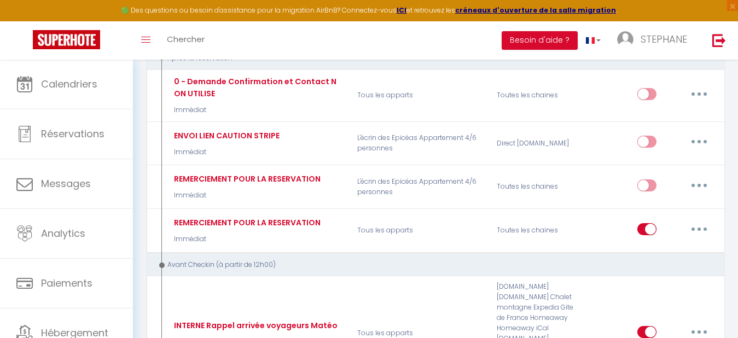
scroll to position [138, 0]
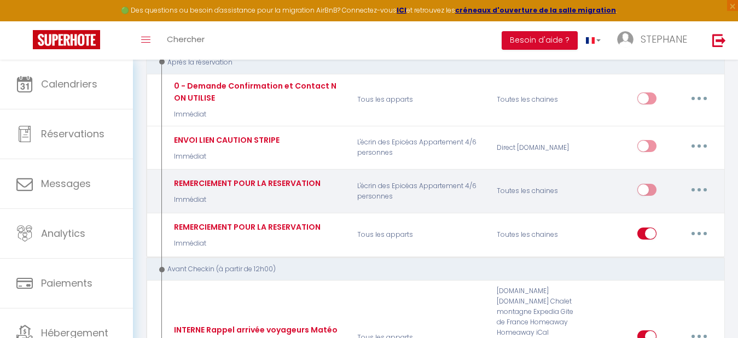
click at [699, 190] on icon "button" at bounding box center [699, 189] width 3 height 3
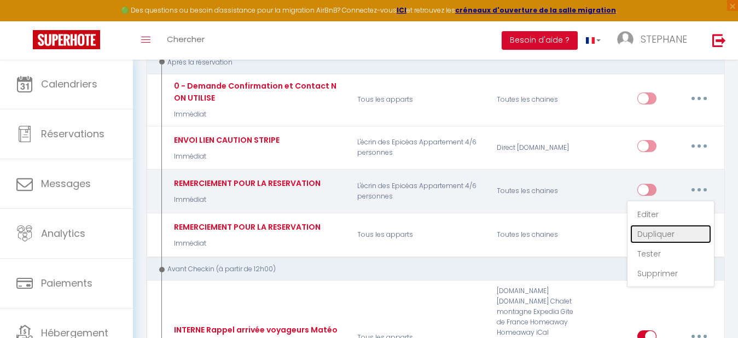
click at [657, 230] on link "Dupliquer" at bounding box center [670, 234] width 81 height 19
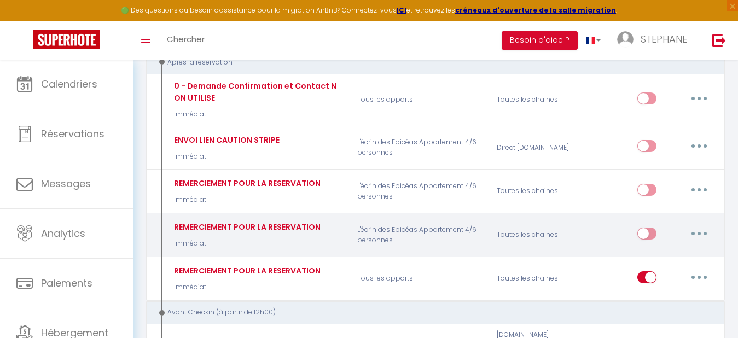
click at [701, 231] on button "button" at bounding box center [699, 234] width 31 height 18
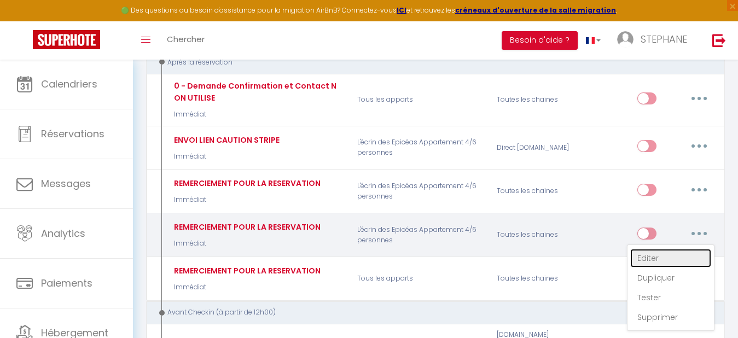
click at [660, 257] on link "Editer" at bounding box center [670, 258] width 81 height 19
type input "REMERCIEMENT POUR LA RESERVATION"
select select "Immédiat"
select select "if_booking_is_paid"
checkbox input "true"
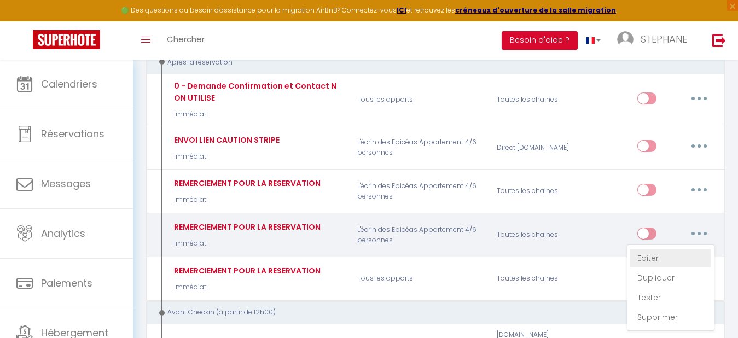
checkbox input "false"
radio input "true"
type input "[INQUIRY:BOOK_DATE] Confirmation de la réservation [RENTAL:NAME] [RENTAL:CITY]"
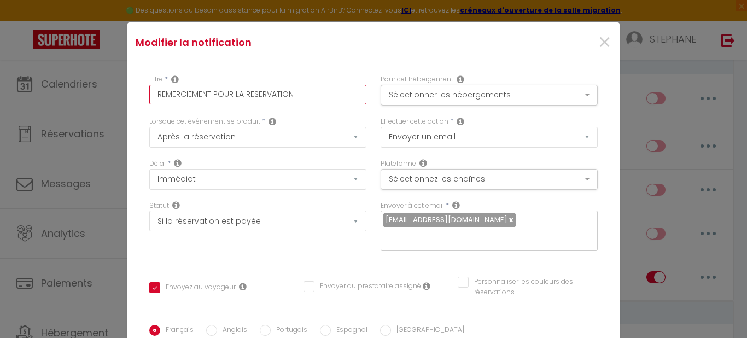
click at [295, 94] on input "REMERCIEMENT POUR LA RESERVATION" at bounding box center [257, 95] width 217 height 20
click at [239, 94] on input "REMERCIEMENT POUR LA RESERVATION" at bounding box center [257, 95] width 217 height 20
type input "REMERCIEMENT POUR L RESERVATION"
checkbox input "true"
checkbox input "false"
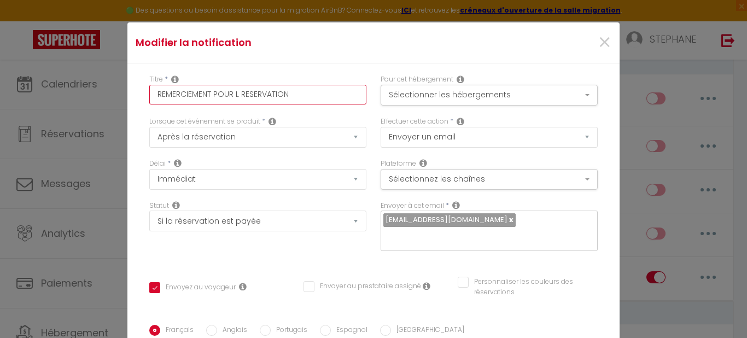
checkbox input "false"
type input "REMERCIEMENT POUR RESERVATION"
checkbox input "true"
checkbox input "false"
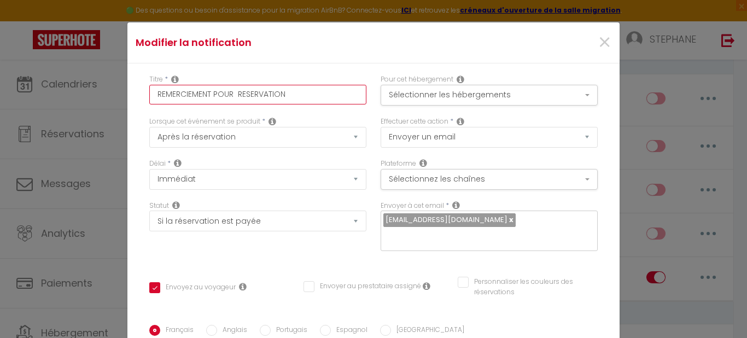
type input "REMERCIEMENT POUR RESERVATION"
checkbox input "true"
checkbox input "false"
type input "REMERCIEMENT POU RESERVATION"
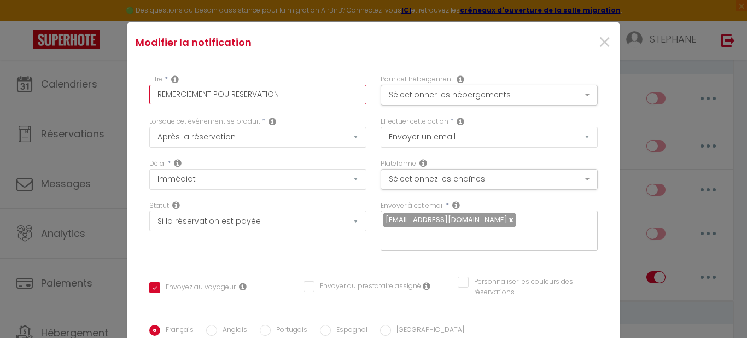
checkbox input "true"
checkbox input "false"
type input "REMERCIEMENT POURESERVATION"
checkbox input "true"
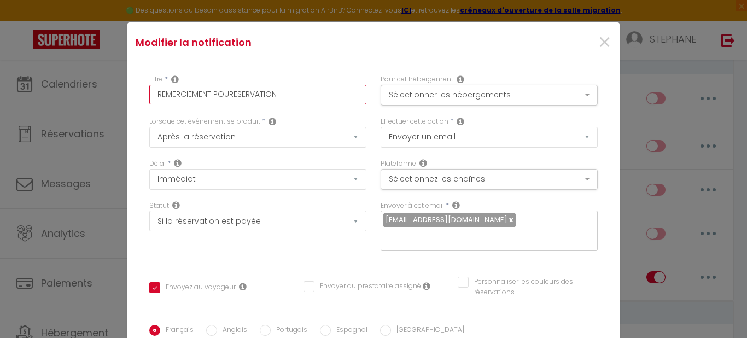
checkbox input "false"
type input "REMERCIEMENT POUESERVATION"
checkbox input "true"
checkbox input "false"
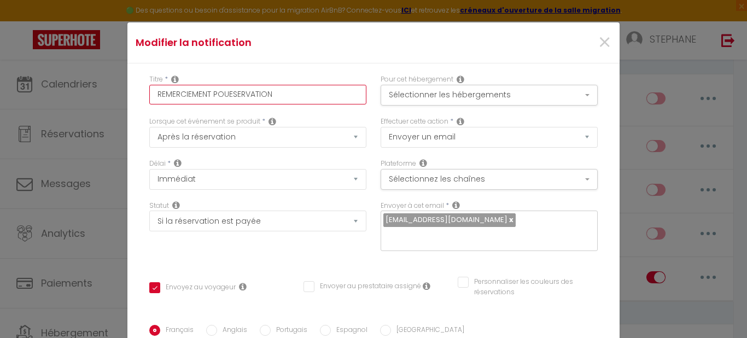
checkbox input "false"
type input "REMERCIEMENT POUSERVATION"
checkbox input "true"
checkbox input "false"
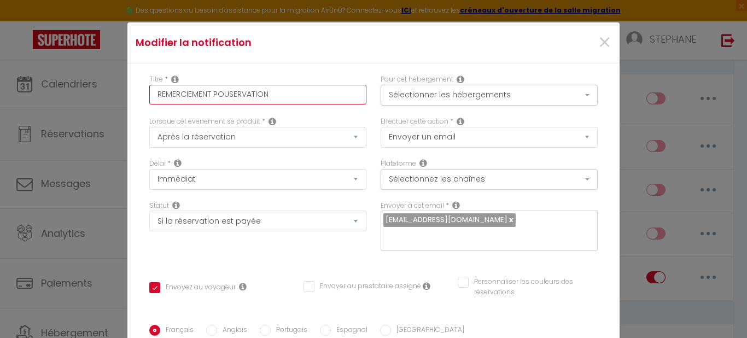
type input "REMERCIEMENT POUERVATION"
checkbox input "true"
checkbox input "false"
type input "REMERCIEMENT POURVATION"
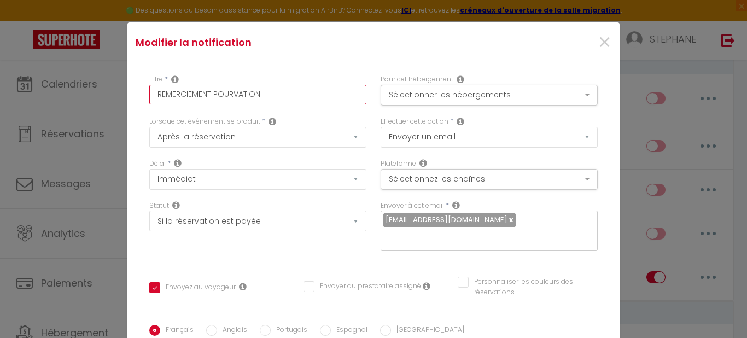
checkbox input "true"
checkbox input "false"
type input "REMERCIEMENT POUVATION"
checkbox input "true"
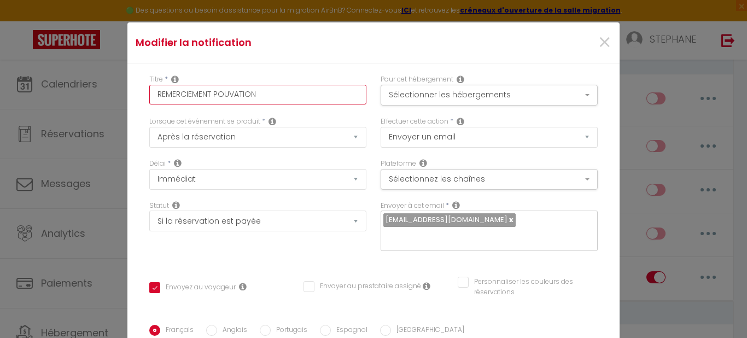
checkbox input "false"
type input "REMERCIEMENT POUATION"
checkbox input "true"
checkbox input "false"
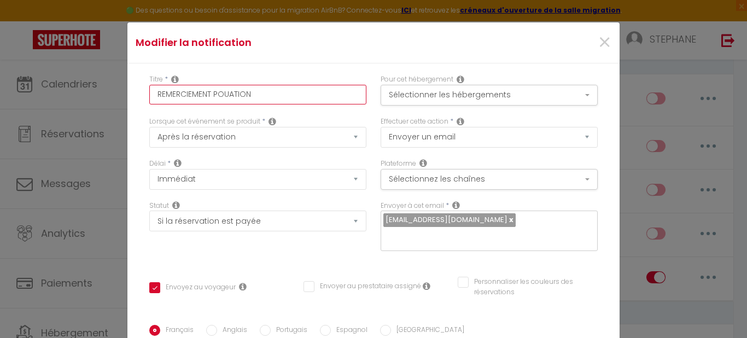
checkbox input "false"
type input "REMERCIEMENT POUTION"
checkbox input "true"
checkbox input "false"
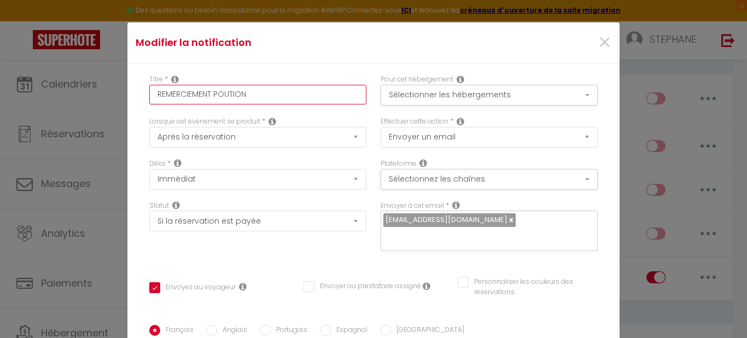
type input "REMERCIEMENT POUION"
checkbox input "true"
checkbox input "false"
type input "REMERCIEMENT POUON"
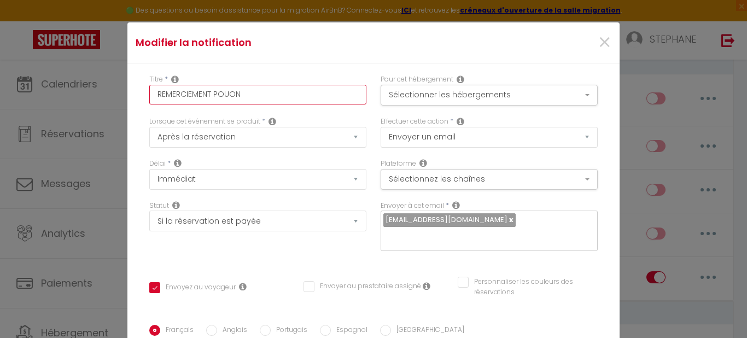
checkbox input "true"
checkbox input "false"
type input "REMERCIEMENT POUN"
checkbox input "true"
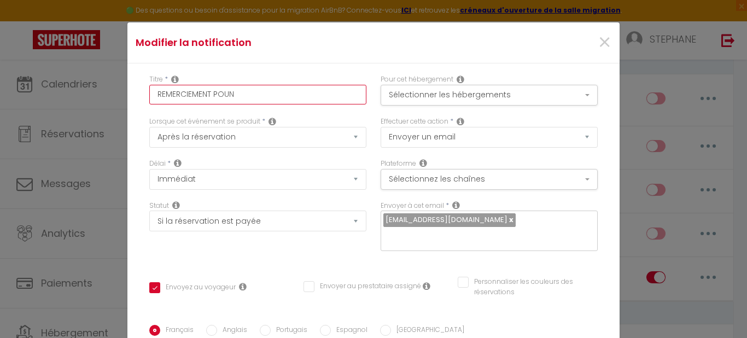
checkbox input "false"
type input "REMERCIEMENT POU"
checkbox input "true"
checkbox input "false"
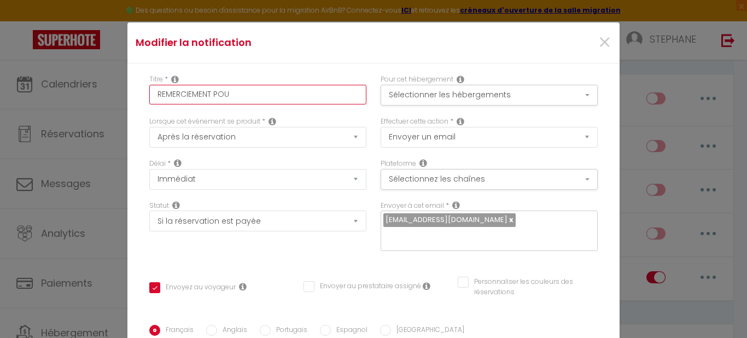
checkbox input "false"
type input "REMERCIEMENT [PERSON_NAME]"
checkbox input "true"
checkbox input "false"
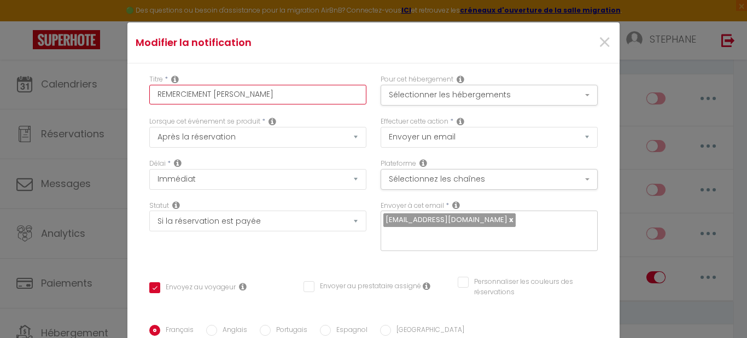
type input "REMERCIEMENT P"
checkbox input "true"
checkbox input "false"
type input "REMERCIEMENT"
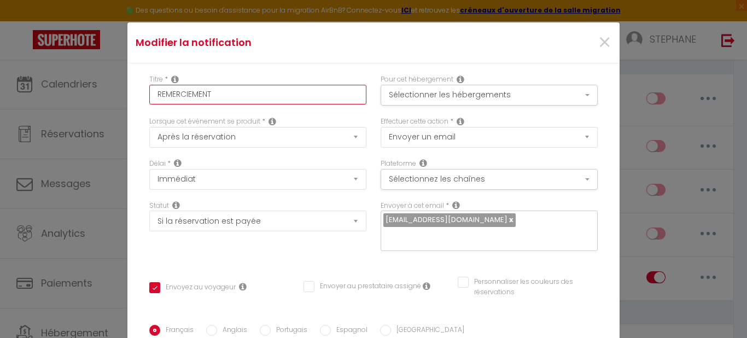
checkbox input "true"
checkbox input "false"
type input "REMERCIEMENT"
checkbox input "true"
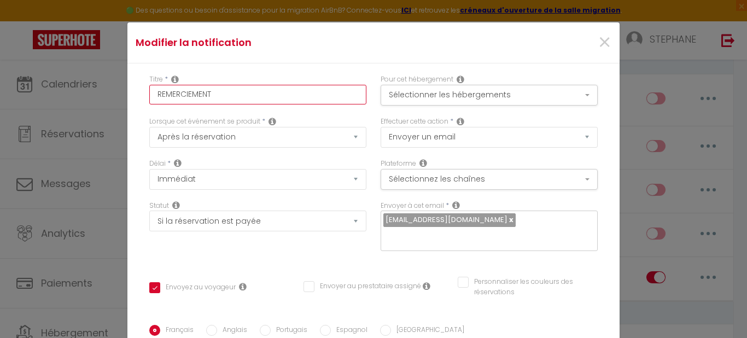
checkbox input "false"
type input "REMERCIEMEN"
checkbox input "true"
checkbox input "false"
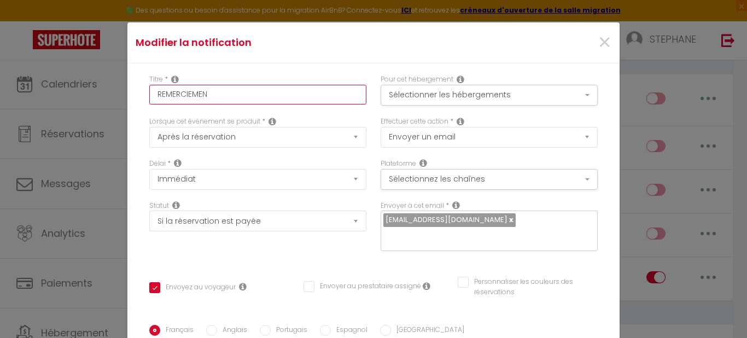
checkbox input "false"
type input "REMERCIEME"
checkbox input "true"
checkbox input "false"
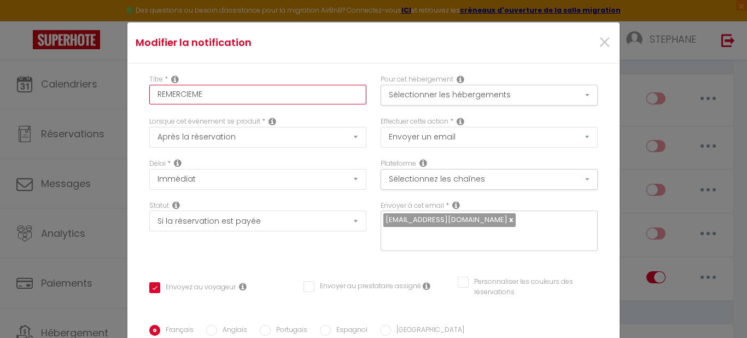
type input "REMERCIEM"
checkbox input "true"
checkbox input "false"
type input "REMERCIE"
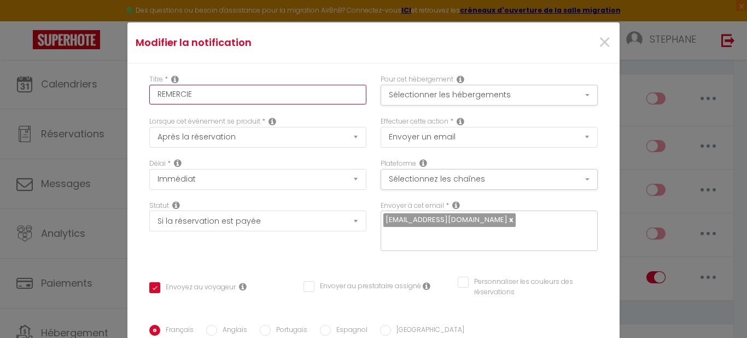
checkbox input "true"
checkbox input "false"
type input "REMERCI"
checkbox input "true"
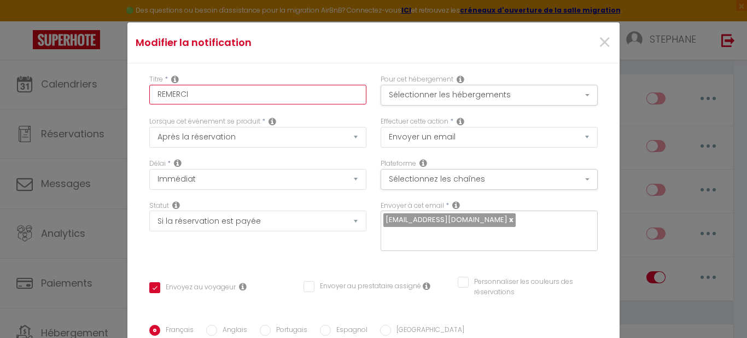
checkbox input "false"
type input "REMERC"
click at [575, 92] on button "Sélectionner les hébergements" at bounding box center [489, 95] width 217 height 21
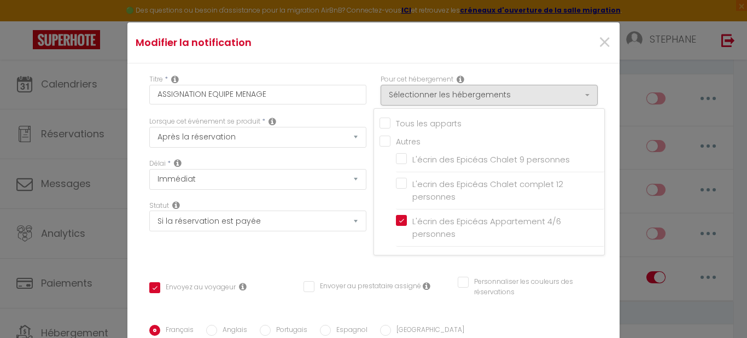
click at [435, 55] on div "Modifier la notification ×" at bounding box center [373, 42] width 492 height 41
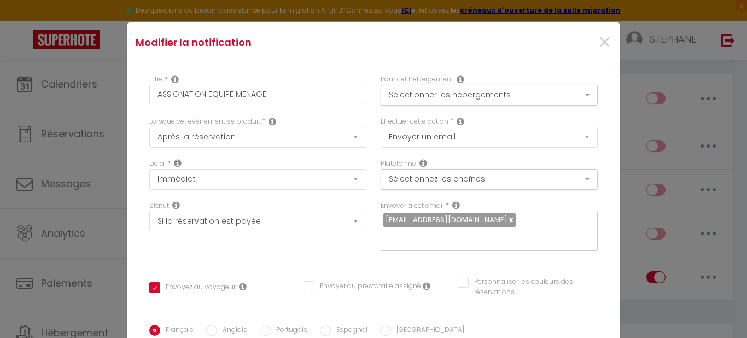
click at [305, 286] on input "Envoyer au prestataire assigné" at bounding box center [363, 286] width 118 height 11
click at [151, 288] on input "Envoyez au voyageur" at bounding box center [192, 287] width 86 height 11
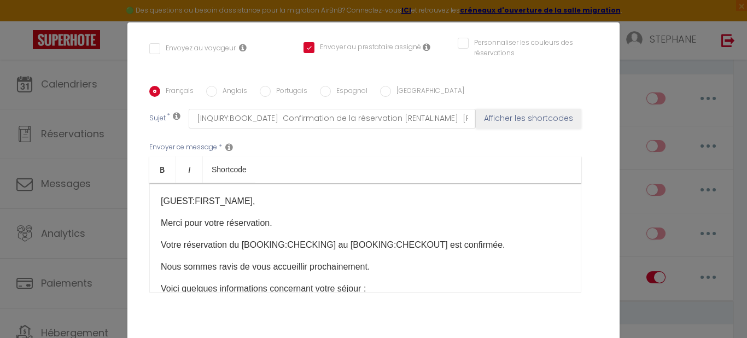
scroll to position [246, 0]
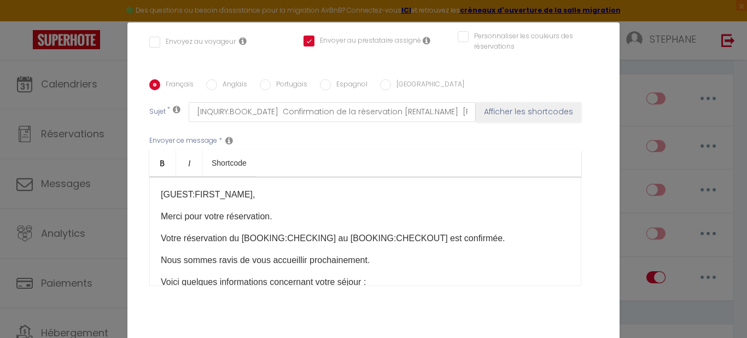
click at [250, 196] on p "[GUEST:FIRST_NAME]," at bounding box center [365, 194] width 409 height 13
click at [161, 238] on p "Votre réservation du [BOOKING:CHECKING] au [BOOKING:CHECKOUT] est confirmée." at bounding box center [365, 238] width 409 height 13
click at [470, 238] on p "Nous avons une réservation du [BOOKING:CHECKING] au [BOOKING:CHECKOUT] est conf…" at bounding box center [365, 238] width 409 height 13
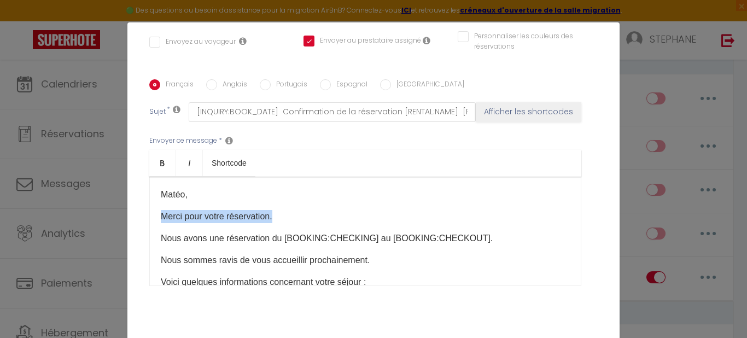
drag, startPoint x: 270, startPoint y: 214, endPoint x: 152, endPoint y: 222, distance: 119.0
click at [152, 222] on div "Matéo, Merci pour votre réservation. Nous avons une réservation du [BOOKING:CHE…" at bounding box center [365, 231] width 432 height 109
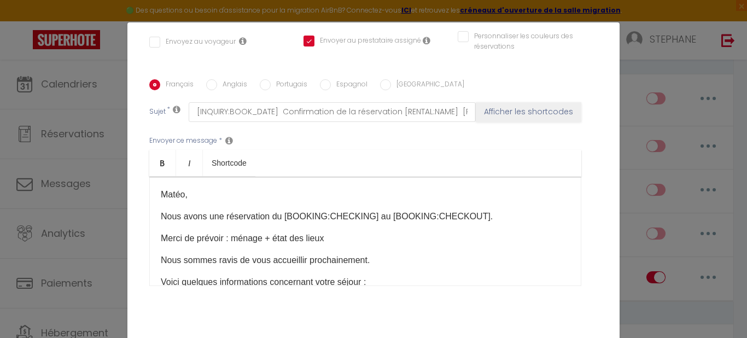
click at [266, 236] on p "Merci de prévoir : ménage + état des lieux" at bounding box center [365, 238] width 409 height 13
drag, startPoint x: 267, startPoint y: 236, endPoint x: 228, endPoint y: 240, distance: 39.6
click at [228, 240] on p "Merci de prévoir : ménage + état des lieux" at bounding box center [365, 238] width 409 height 13
click at [334, 235] on p "Merci de prévoir : ménage + état des lieux" at bounding box center [365, 238] width 409 height 13
click at [269, 241] on p "Merci de prévoir : ménage + état des lieux + ménage" at bounding box center [365, 238] width 409 height 13
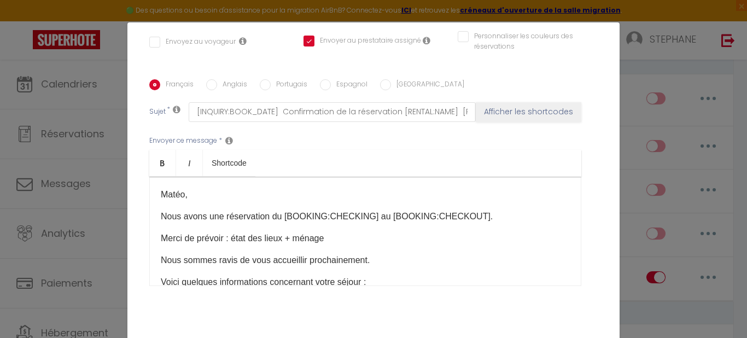
click at [332, 239] on p "Merci de prévoir : état des lieux + ménage" at bounding box center [365, 238] width 409 height 13
drag, startPoint x: 153, startPoint y: 258, endPoint x: 381, endPoint y: 252, distance: 228.3
click at [381, 252] on div "Matéo, Nous avons une réservation du [BOOKING:CHECKING] au [BOOKING:CHECKOUT]. …" at bounding box center [365, 231] width 432 height 109
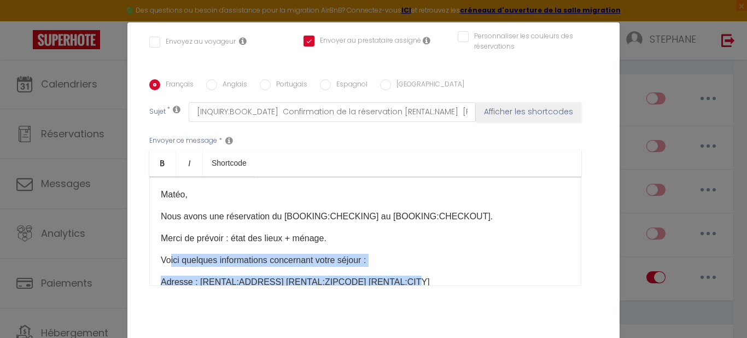
drag, startPoint x: 223, startPoint y: 257, endPoint x: 394, endPoint y: 271, distance: 171.8
click at [394, 271] on div "Matéo, Nous avons une réservation du [BOOKING:CHECKING] au [BOOKING:CHECKOUT]. …" at bounding box center [365, 231] width 432 height 109
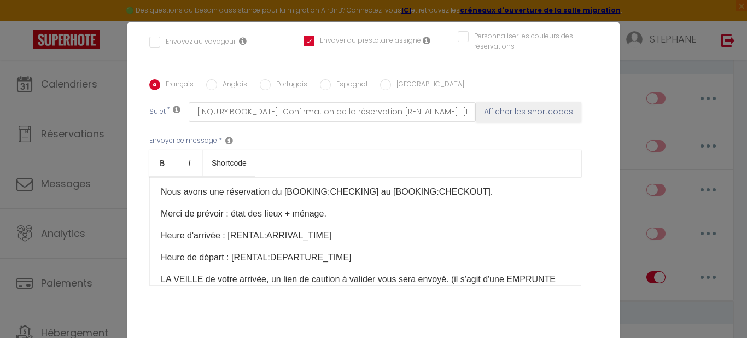
scroll to position [52, 0]
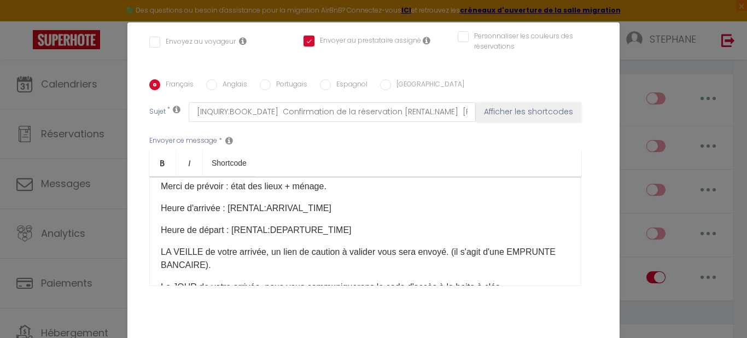
click at [330, 207] on p "Heure d'arrivée : [RENTAL:ARRIVAL_TIME]" at bounding box center [365, 208] width 409 height 13
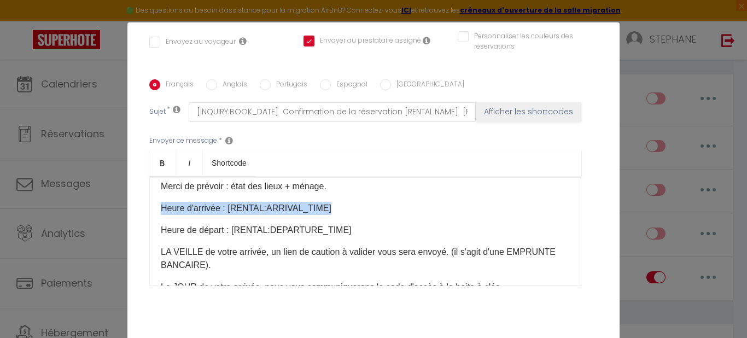
drag, startPoint x: 330, startPoint y: 207, endPoint x: 152, endPoint y: 205, distance: 177.8
click at [152, 205] on div "Matéo, Nous avons une réservation du [BOOKING:CHECKING] au [BOOKING:CHECKOUT]. …" at bounding box center [365, 231] width 432 height 109
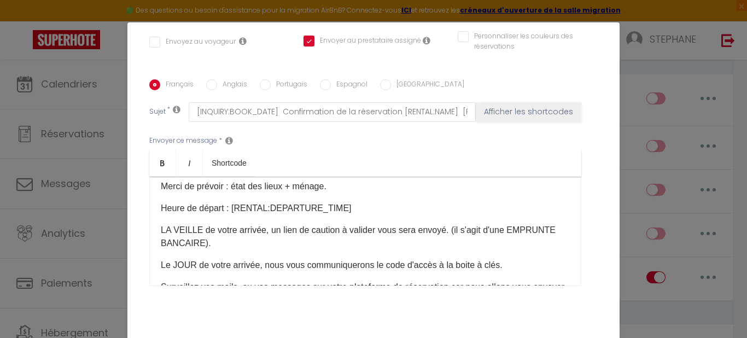
click at [155, 228] on div "Matéo, Nous avons une réservation du [BOOKING:CHECKING] au [BOOKING:CHECKOUT]. …" at bounding box center [365, 231] width 432 height 109
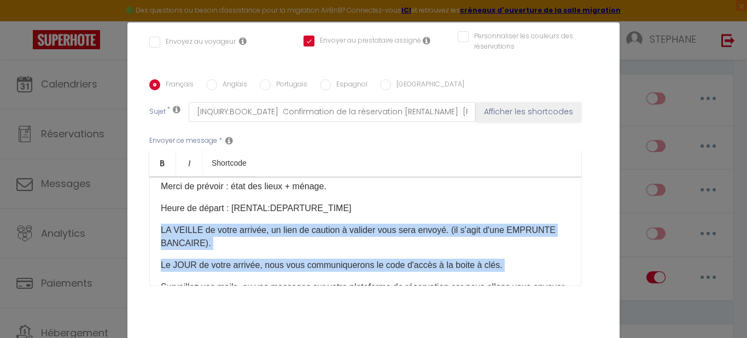
drag, startPoint x: 155, startPoint y: 228, endPoint x: 511, endPoint y: 256, distance: 357.3
click at [511, 256] on div "Matéo, Nous avons une réservation du [BOOKING:CHECKING] au [BOOKING:CHECKOUT]. …" at bounding box center [365, 231] width 432 height 109
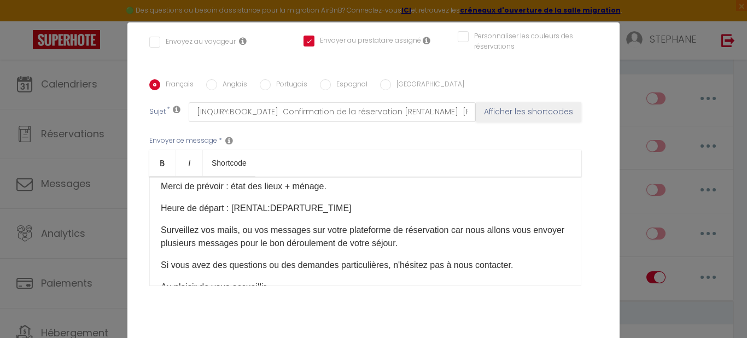
drag, startPoint x: 155, startPoint y: 226, endPoint x: 512, endPoint y: 259, distance: 358.8
click at [512, 259] on div "Matéo, Nous avons une réservation du [BOOKING:CHECKING] au [BOOKING:CHECKOUT]. …" at bounding box center [365, 231] width 432 height 109
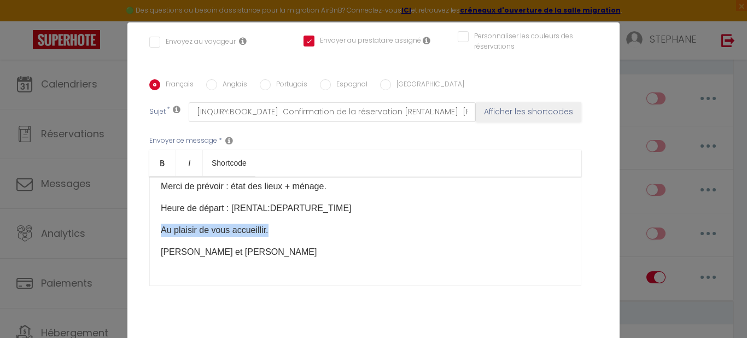
drag, startPoint x: 266, startPoint y: 228, endPoint x: 155, endPoint y: 234, distance: 111.3
click at [155, 234] on div "Matéo, Nous avons une réservation du [BOOKING:CHECKING] au [BOOKING:CHECKOUT]. …" at bounding box center [365, 231] width 432 height 109
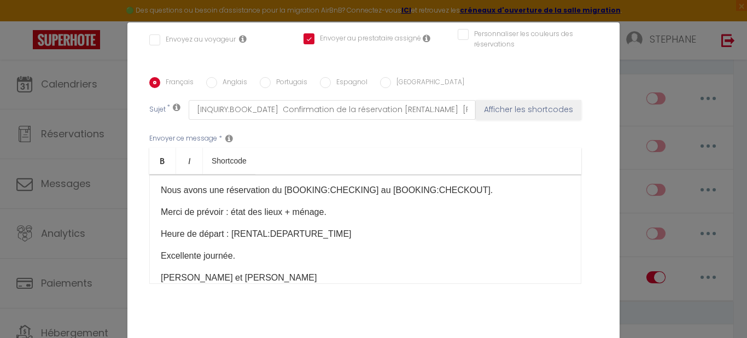
scroll to position [0, 0]
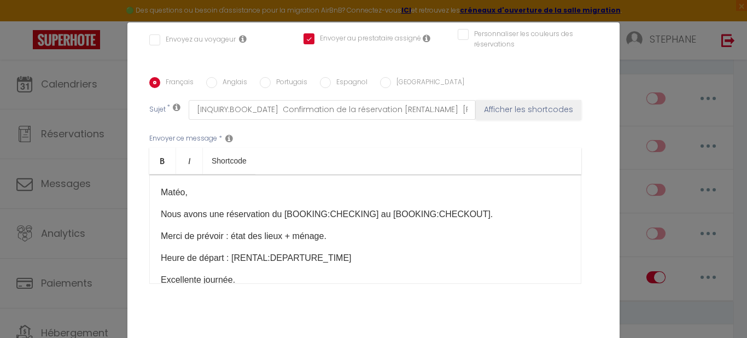
click at [332, 239] on p "Merci de prévoir : état des lieux + ménage." at bounding box center [365, 236] width 409 height 13
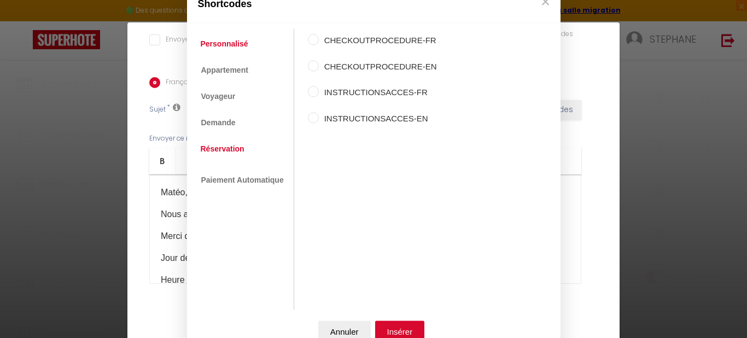
click at [208, 148] on link "Réservation" at bounding box center [222, 149] width 55 height 20
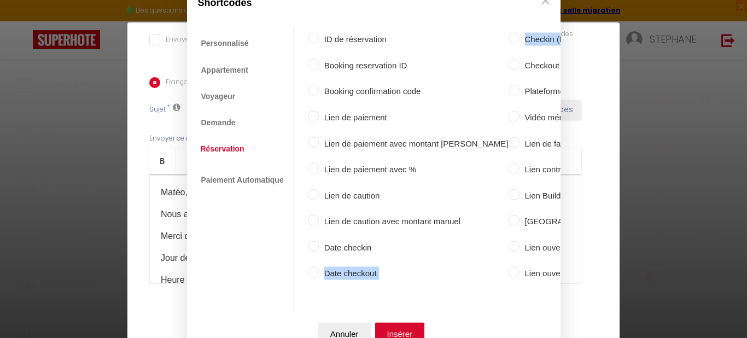
drag, startPoint x: 571, startPoint y: 223, endPoint x: 454, endPoint y: 231, distance: 117.4
click at [454, 231] on div "Shortcodes Personnalisé Appartement Voyageur Demande Réservation Lien De Paieme…" at bounding box center [373, 169] width 747 height 338
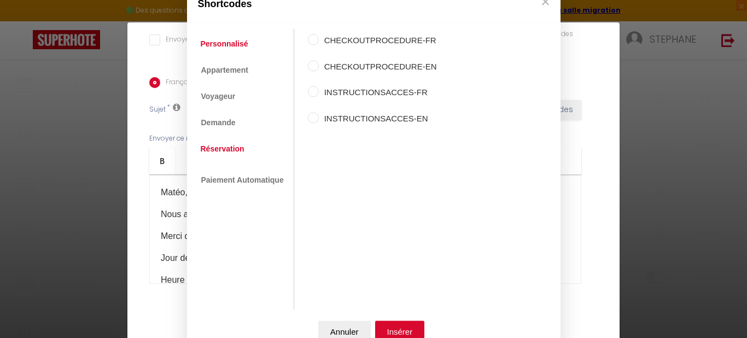
click at [221, 147] on link "Réservation" at bounding box center [222, 149] width 55 height 20
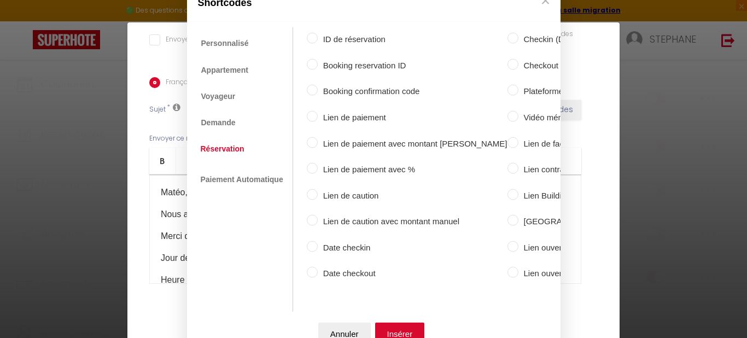
click at [308, 267] on input "Date checkout" at bounding box center [312, 272] width 11 height 11
click at [387, 325] on button "Insérer" at bounding box center [400, 333] width 50 height 22
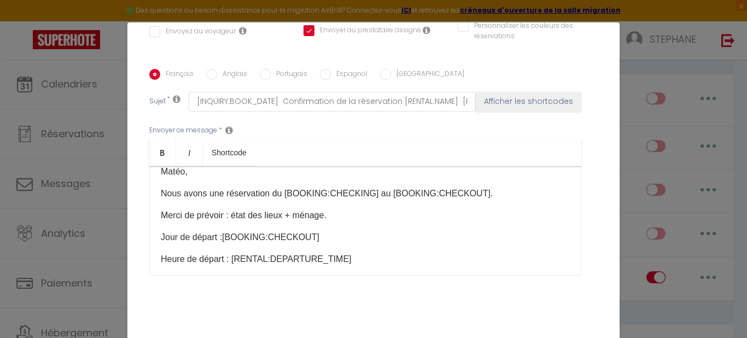
scroll to position [287, 0]
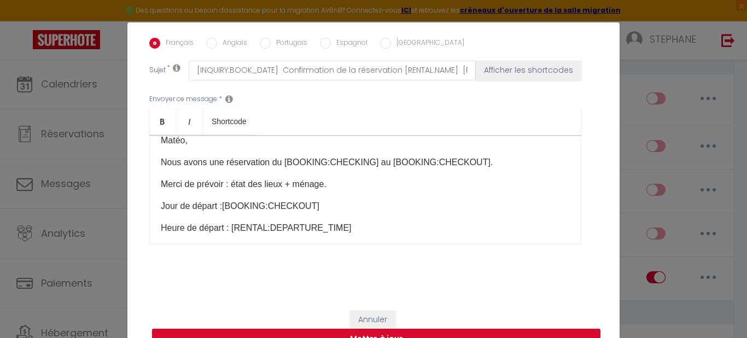
click at [537, 331] on button "Mettre à jour" at bounding box center [376, 339] width 449 height 21
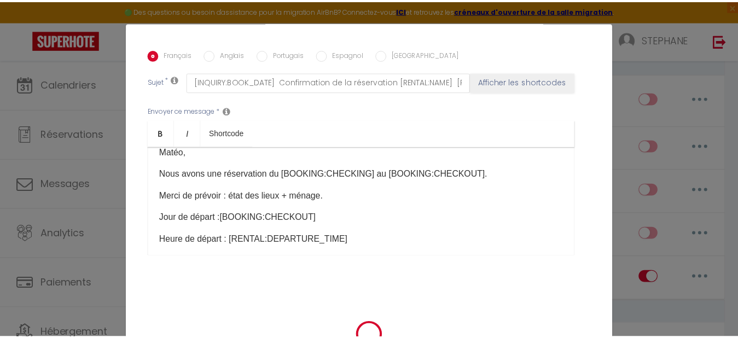
scroll to position [276, 0]
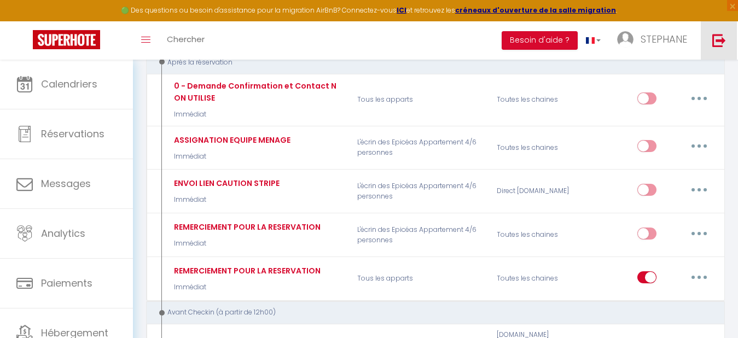
click at [718, 36] on img at bounding box center [719, 40] width 14 height 14
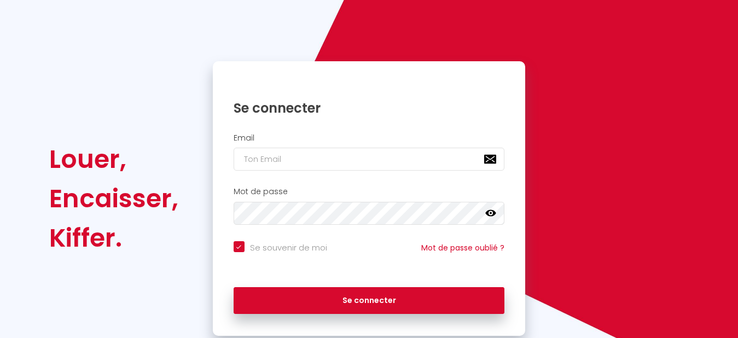
scroll to position [79, 0]
